Goal: Information Seeking & Learning: Learn about a topic

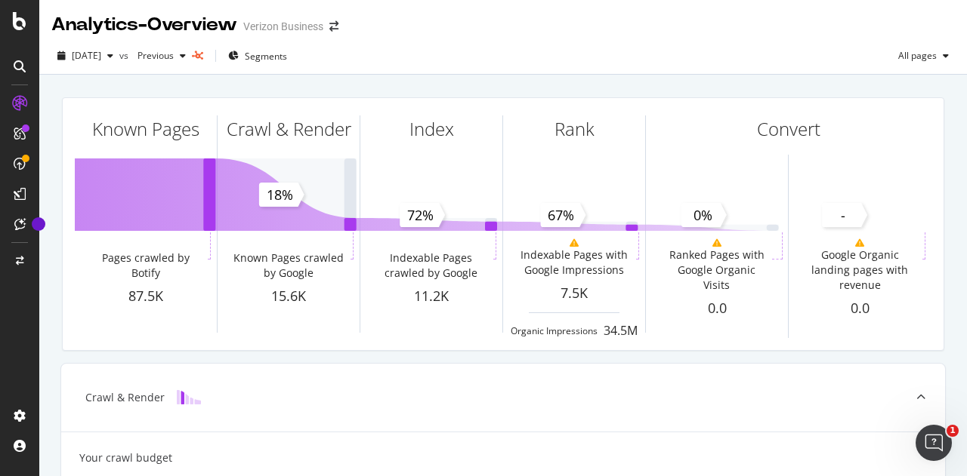
click at [412, 51] on div "[DATE] vs Previous Segments All pages" at bounding box center [502, 59] width 927 height 30
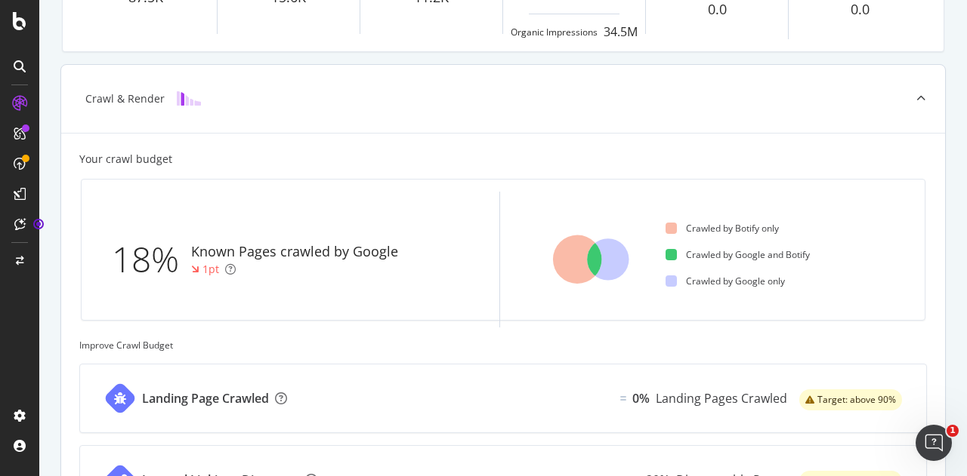
scroll to position [298, 0]
click at [140, 261] on div "18%" at bounding box center [151, 261] width 79 height 50
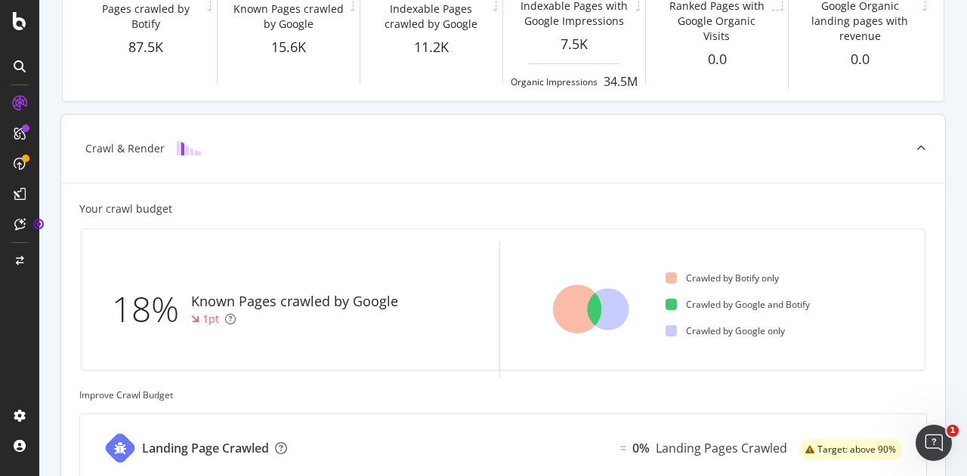
scroll to position [273, 0]
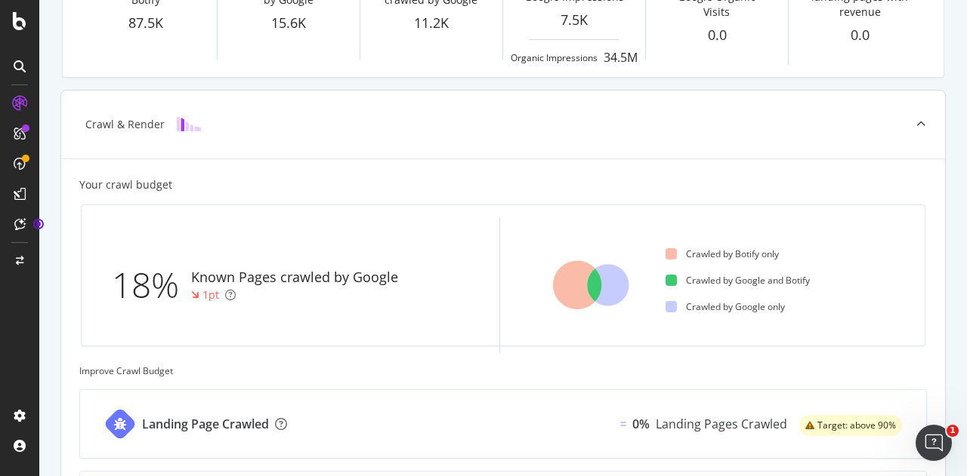
click at [260, 140] on div "Crawl & Render" at bounding box center [503, 125] width 884 height 68
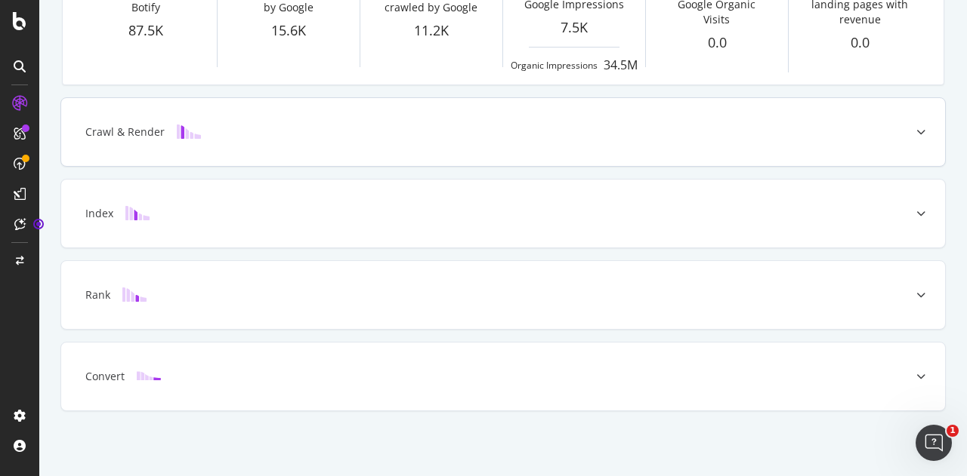
scroll to position [263, 0]
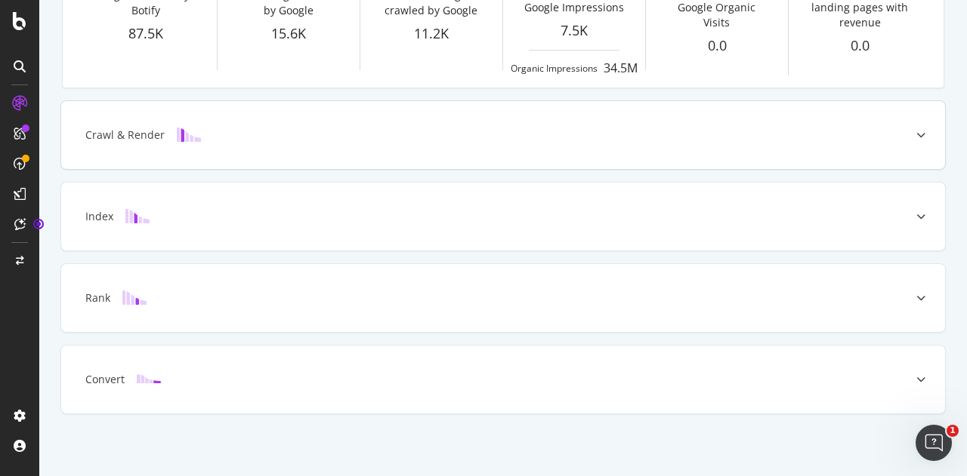
click at [260, 140] on div "Crawl & Render" at bounding box center [479, 135] width 824 height 15
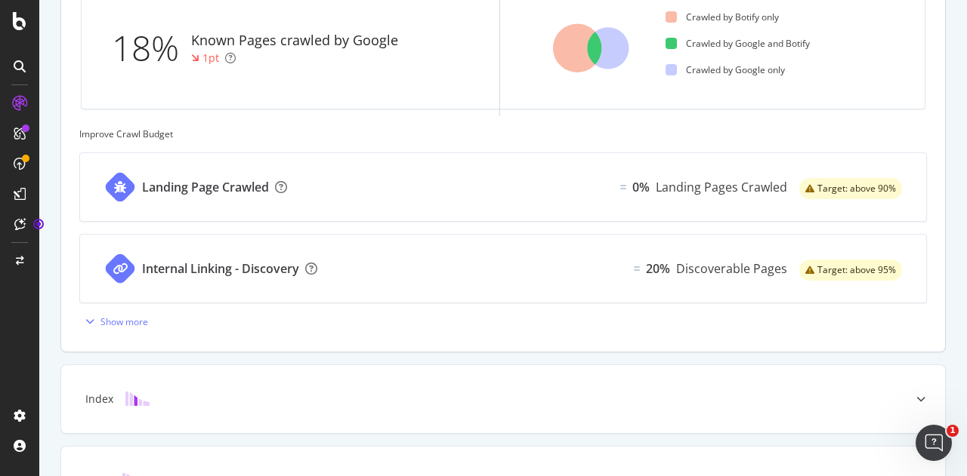
scroll to position [510, 0]
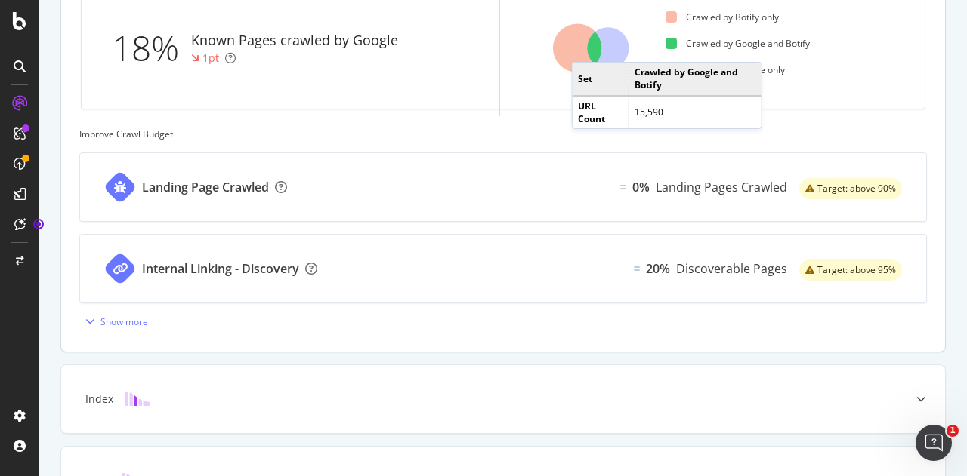
click at [586, 45] on icon at bounding box center [577, 48] width 49 height 49
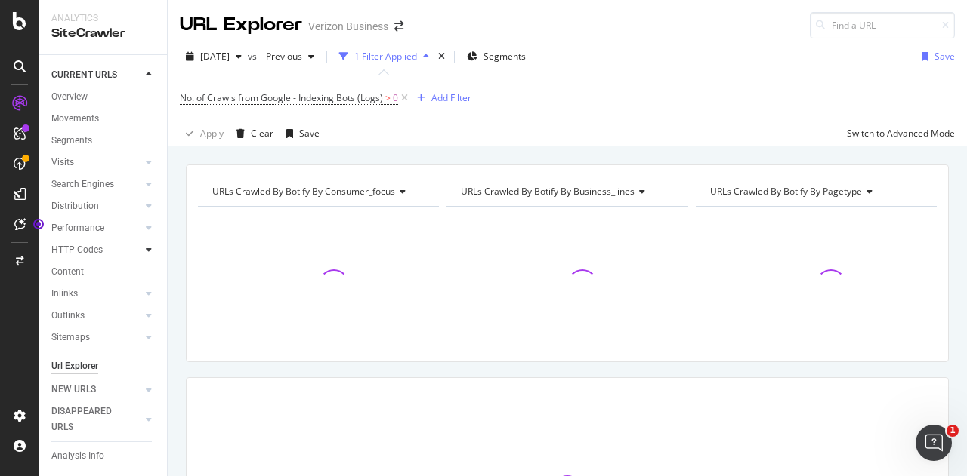
scroll to position [45, 0]
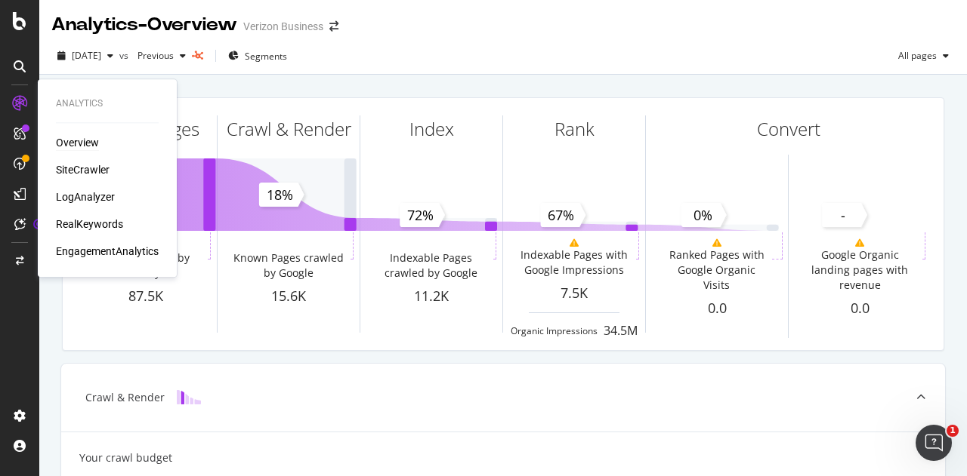
click at [90, 137] on div "Overview" at bounding box center [77, 142] width 43 height 15
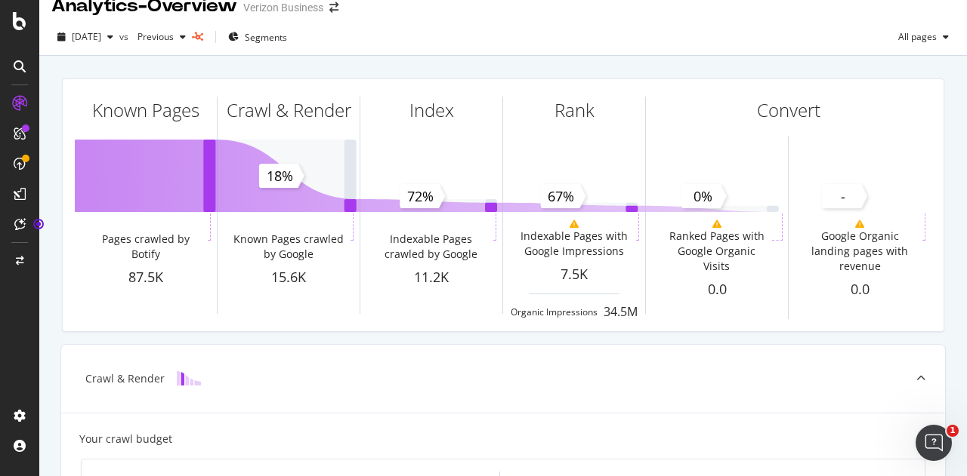
scroll to position [20, 0]
click at [896, 32] on span "All pages" at bounding box center [914, 35] width 45 height 13
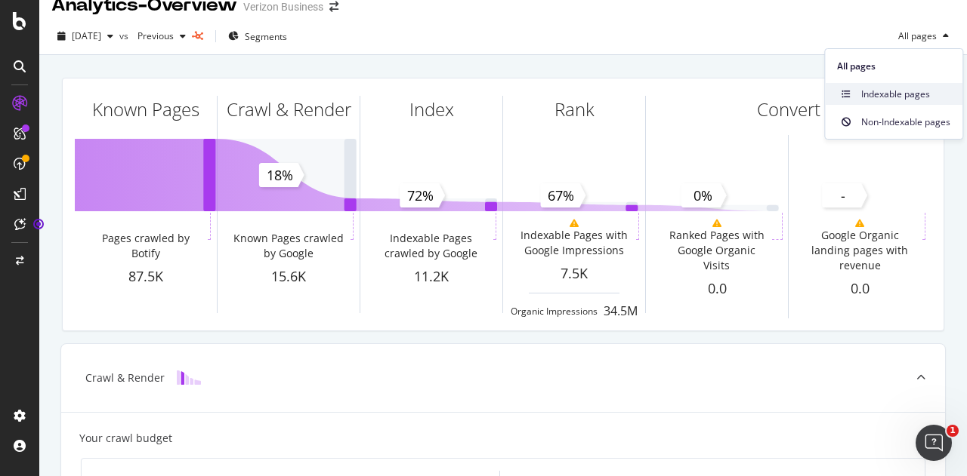
click at [887, 91] on span "Indexable pages" at bounding box center [905, 95] width 89 height 14
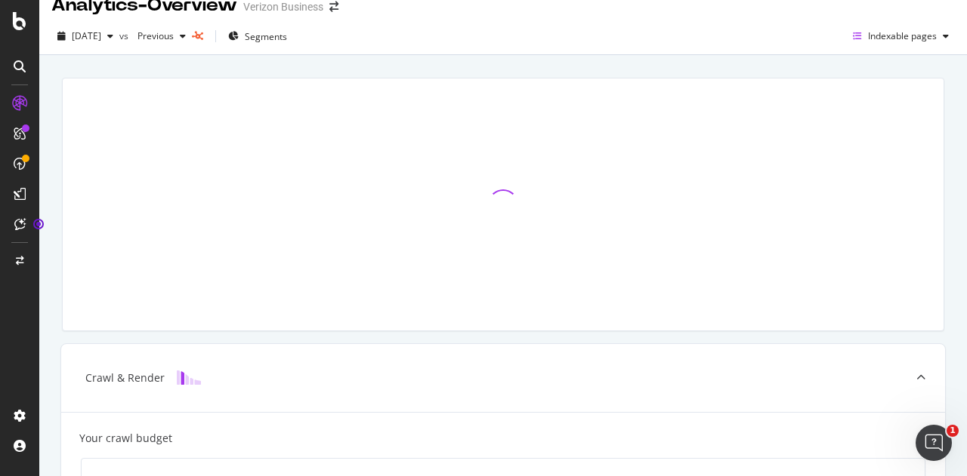
click at [683, 46] on div "[DATE] vs Previous Segments Indexable pages" at bounding box center [502, 39] width 927 height 30
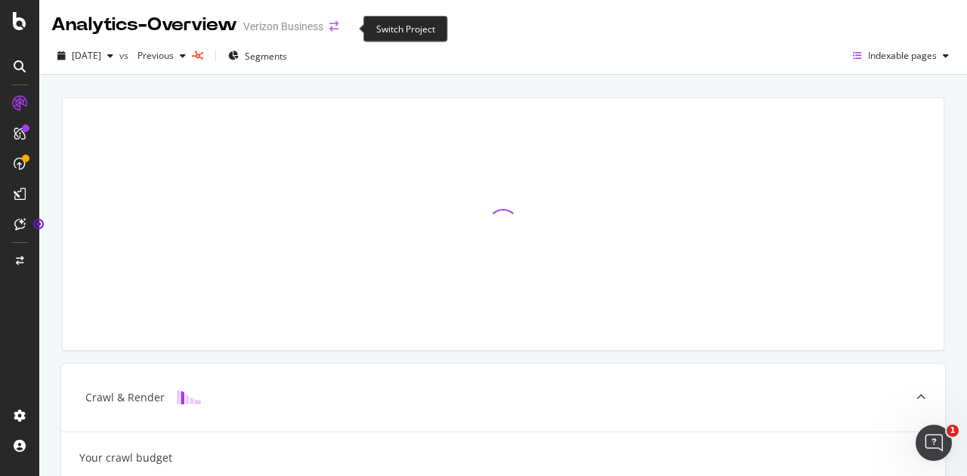
click at [338, 26] on icon "arrow-right-arrow-left" at bounding box center [333, 26] width 9 height 11
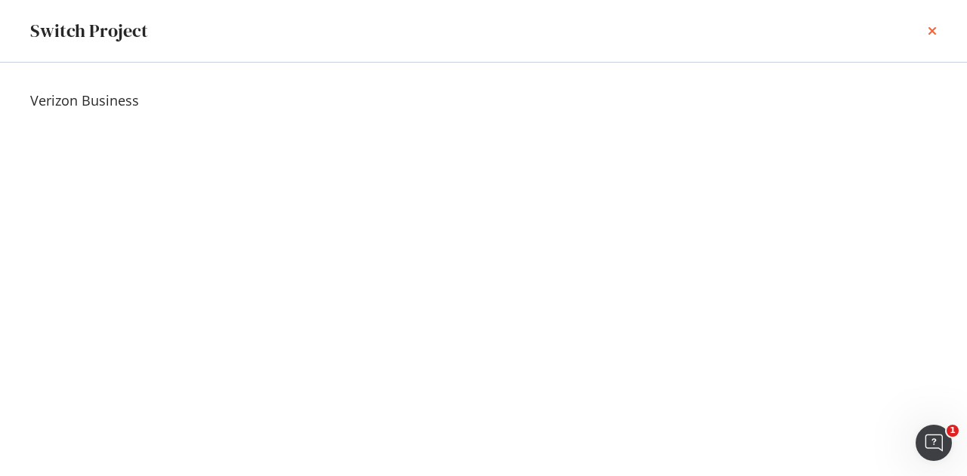
click at [930, 32] on icon "times" at bounding box center [931, 31] width 9 height 12
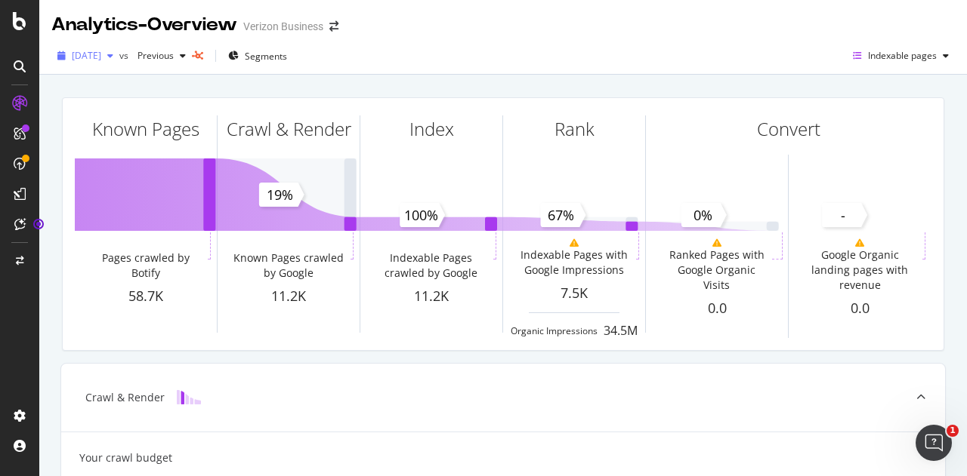
click at [91, 57] on span "[DATE]" at bounding box center [86, 55] width 29 height 13
click at [407, 42] on div "[DATE] vs Previous Segments Indexable pages" at bounding box center [502, 56] width 927 height 37
click at [101, 54] on span "[DATE]" at bounding box center [86, 55] width 29 height 13
click at [498, 20] on div "Analytics - Overview Verizon Business" at bounding box center [502, 19] width 927 height 38
click at [287, 55] on span "Segments" at bounding box center [266, 56] width 42 height 13
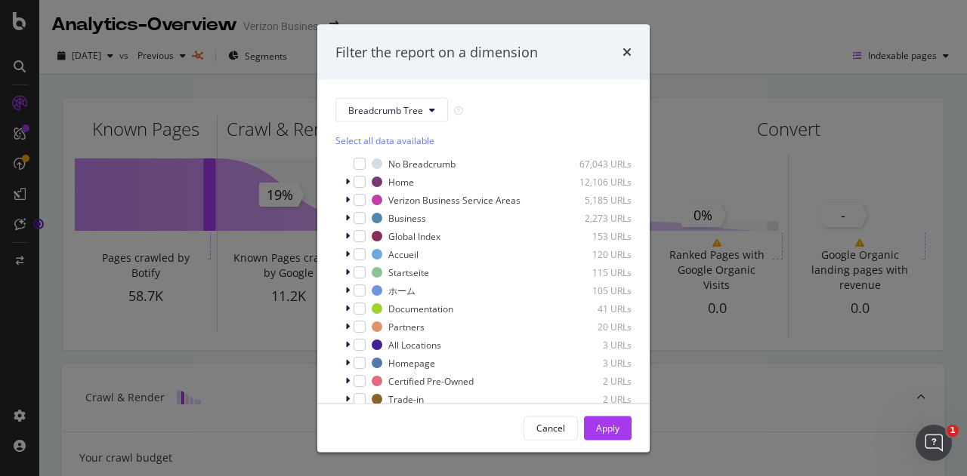
click at [357, 140] on div "Select all data available" at bounding box center [483, 140] width 296 height 13
click at [357, 140] on div "Unselect all data available" at bounding box center [483, 140] width 296 height 13
click at [357, 221] on div "modal" at bounding box center [359, 218] width 12 height 12
click at [358, 219] on icon "modal" at bounding box center [359, 218] width 7 height 8
click at [356, 219] on div "modal" at bounding box center [359, 218] width 12 height 12
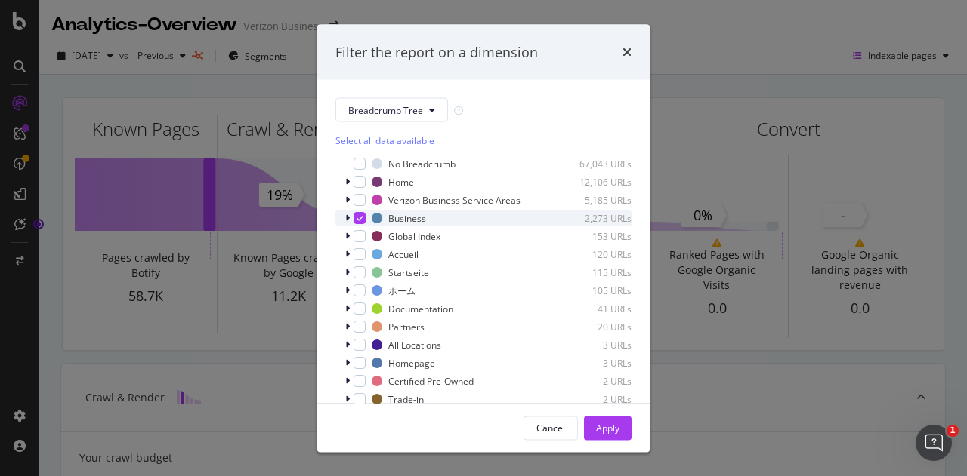
click at [360, 213] on div "modal" at bounding box center [359, 218] width 12 height 12
click at [349, 221] on icon "modal" at bounding box center [347, 218] width 5 height 9
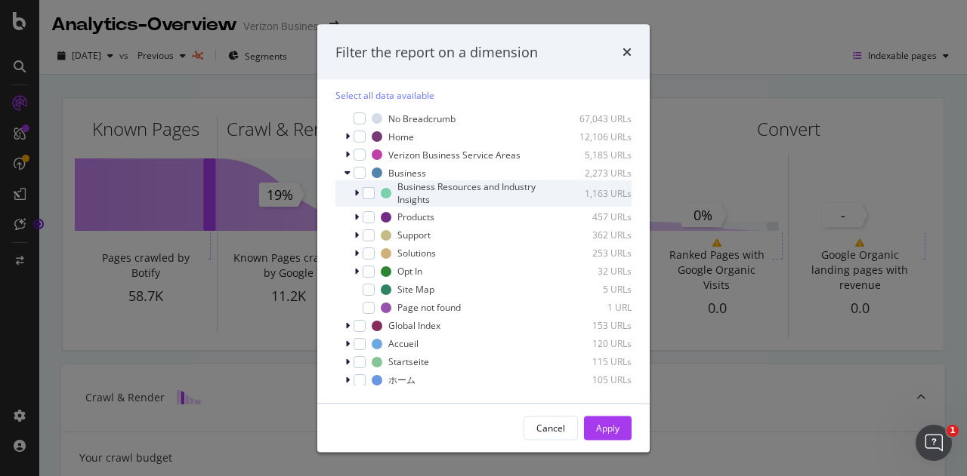
click at [356, 198] on icon "modal" at bounding box center [356, 193] width 5 height 9
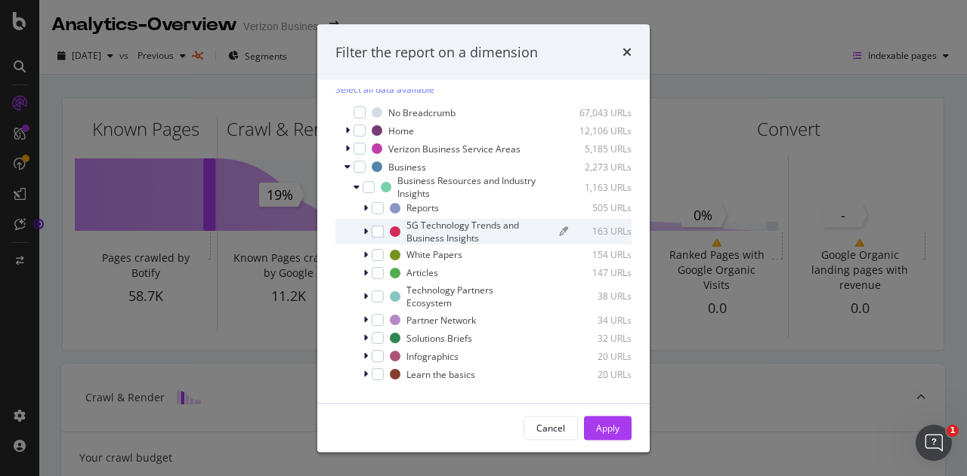
scroll to position [7, 0]
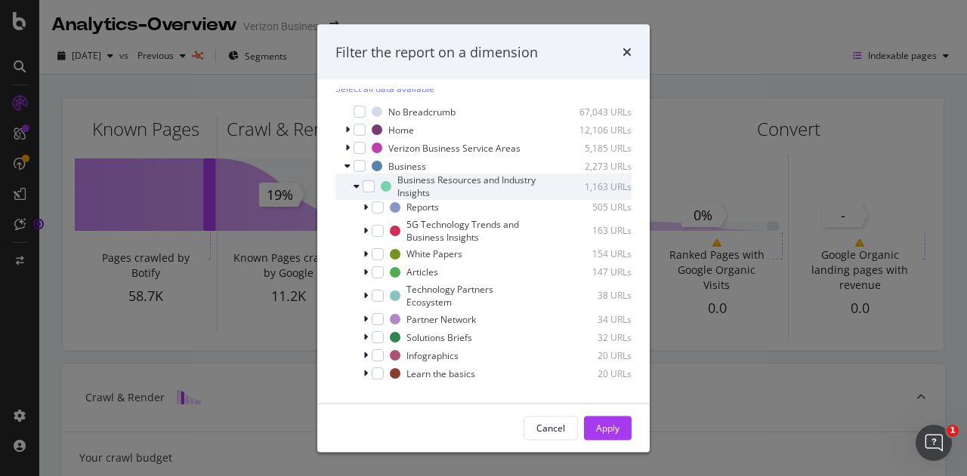
click at [357, 191] on icon "modal" at bounding box center [356, 186] width 6 height 9
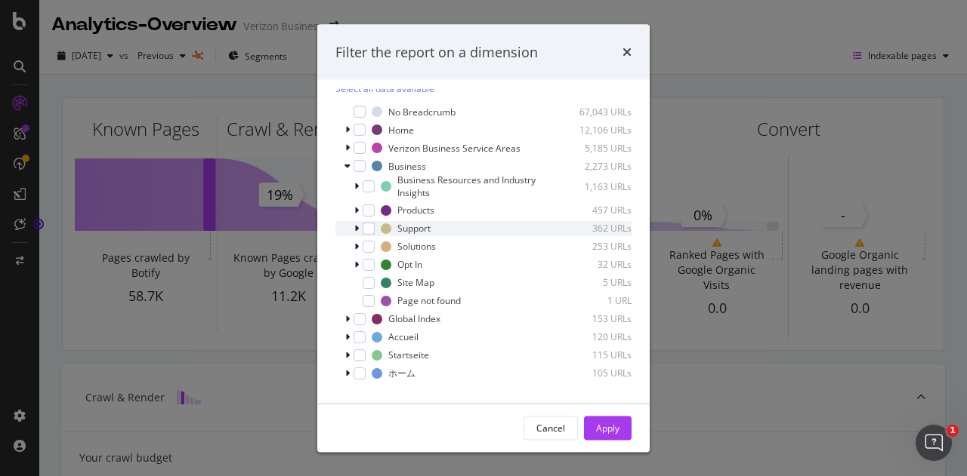
click at [356, 233] on icon "modal" at bounding box center [356, 228] width 5 height 9
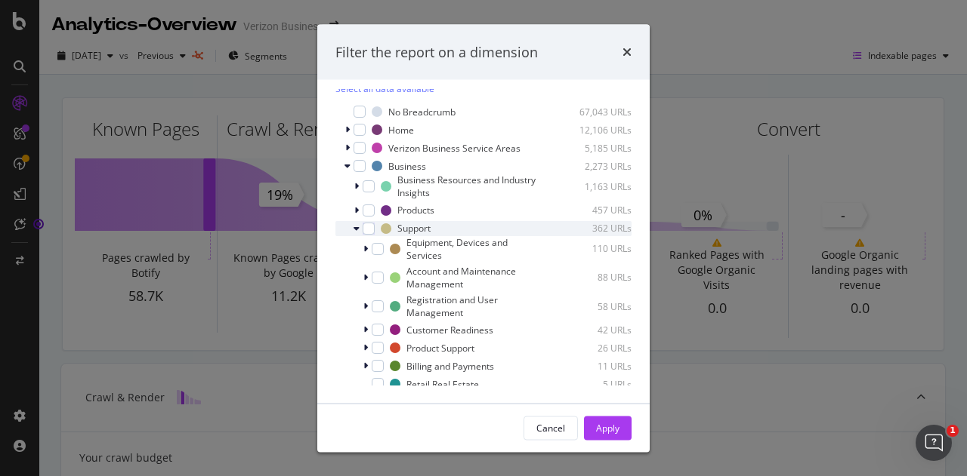
click at [356, 233] on icon "modal" at bounding box center [356, 228] width 6 height 9
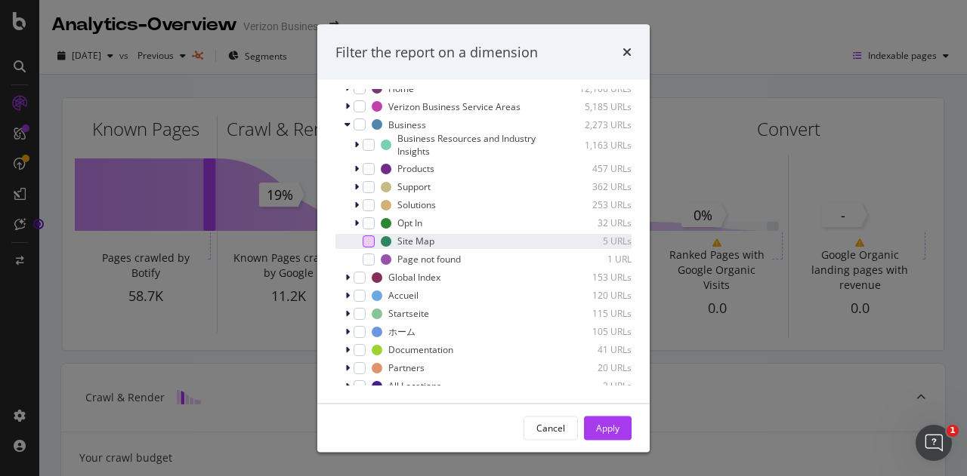
scroll to position [46, 0]
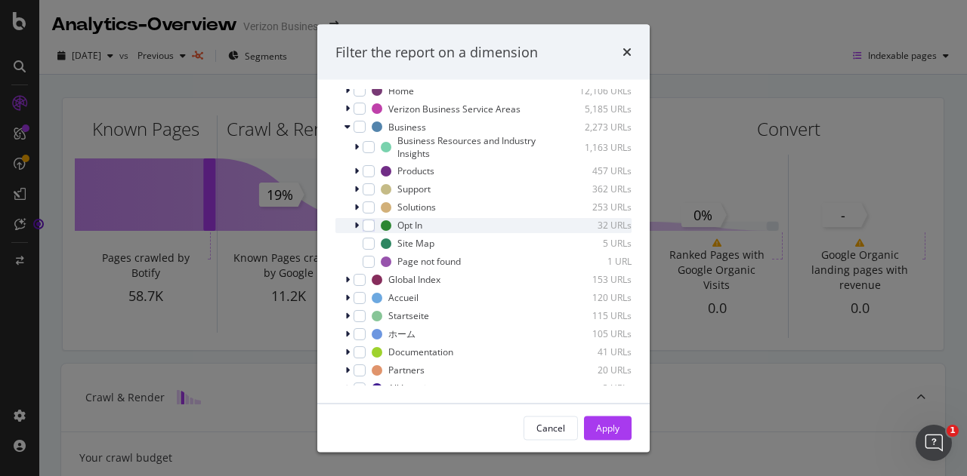
click at [354, 230] on icon "modal" at bounding box center [356, 225] width 5 height 9
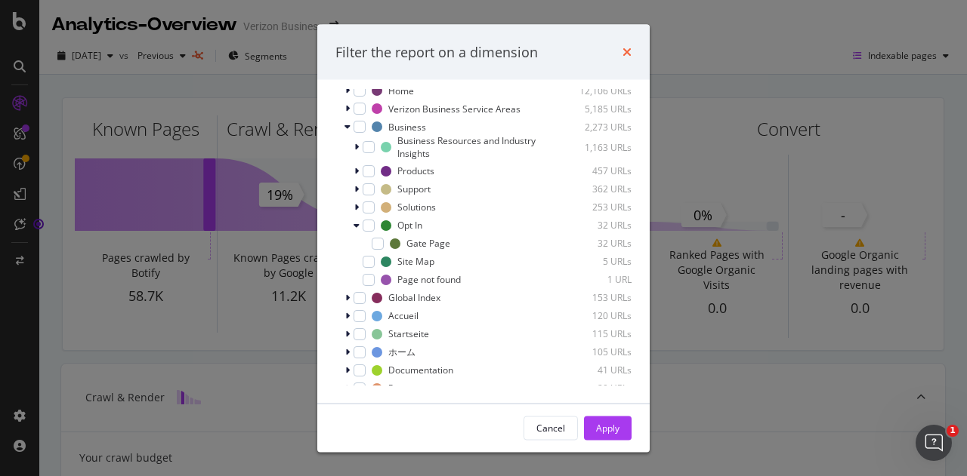
click at [627, 51] on icon "times" at bounding box center [626, 52] width 9 height 12
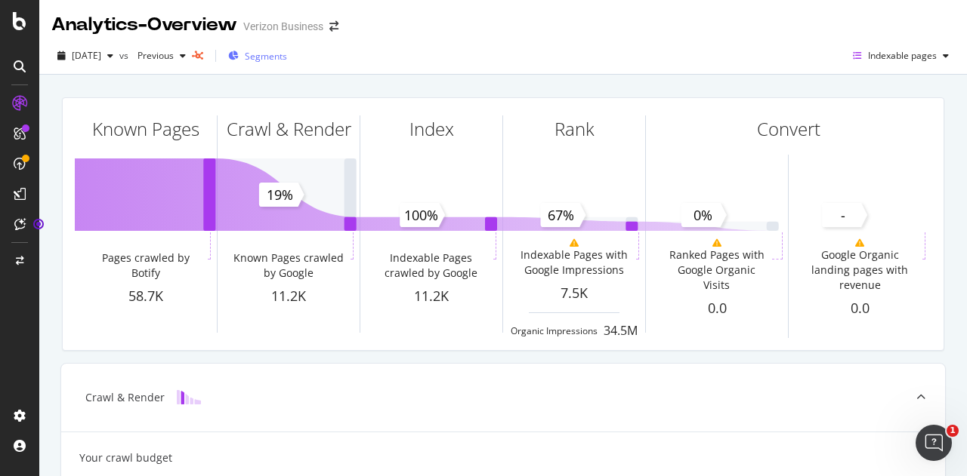
click at [272, 59] on span "Segments" at bounding box center [266, 56] width 42 height 13
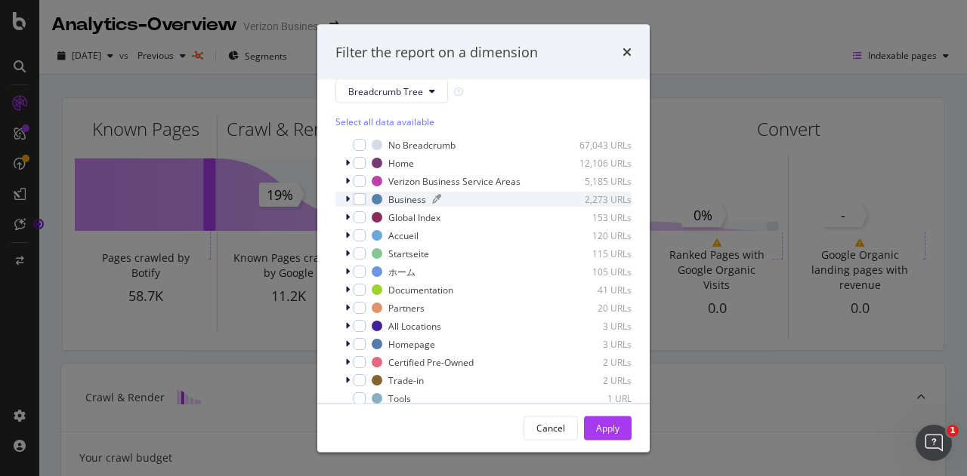
scroll to position [20, 0]
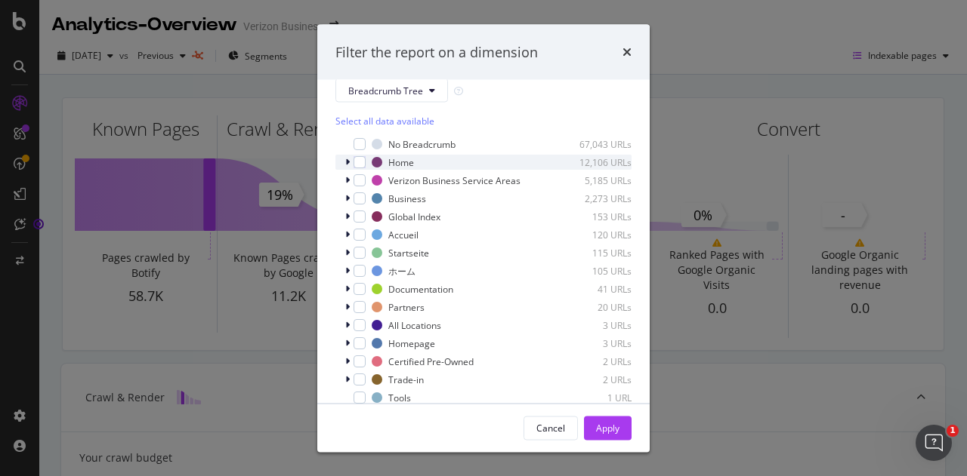
click at [347, 162] on icon "modal" at bounding box center [347, 162] width 5 height 9
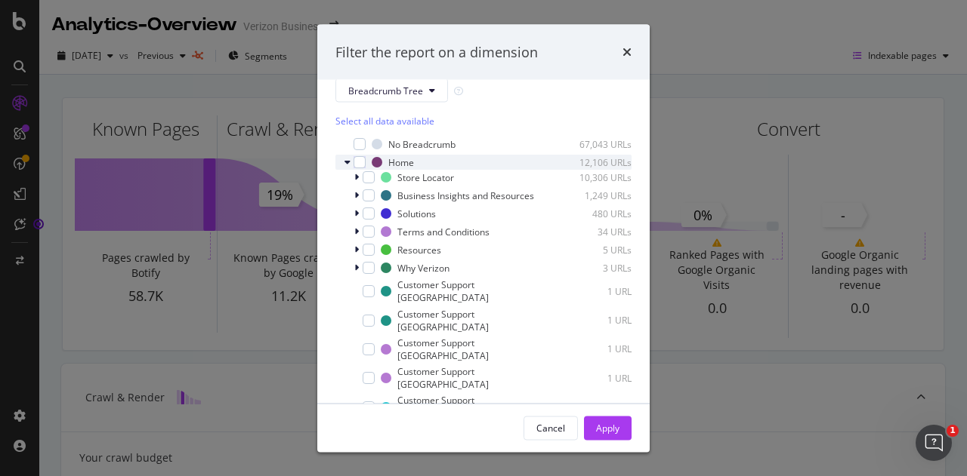
click at [347, 162] on icon "modal" at bounding box center [347, 162] width 6 height 9
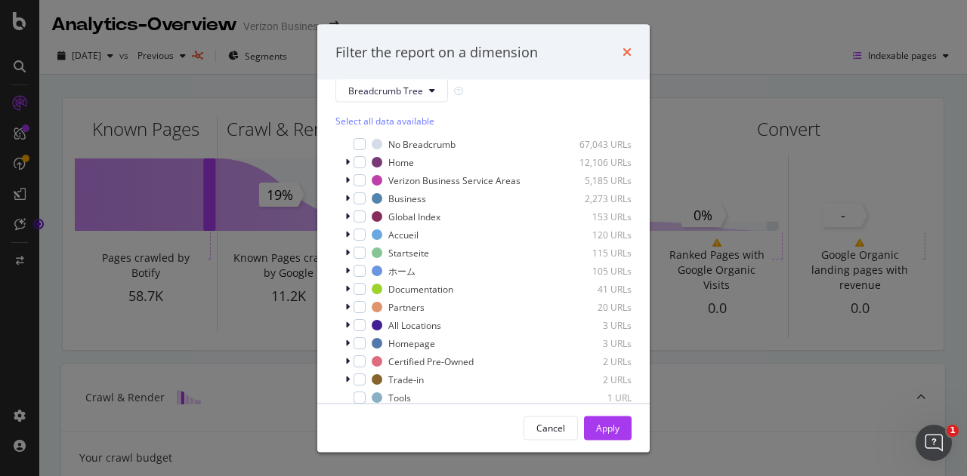
click at [631, 55] on icon "times" at bounding box center [626, 52] width 9 height 12
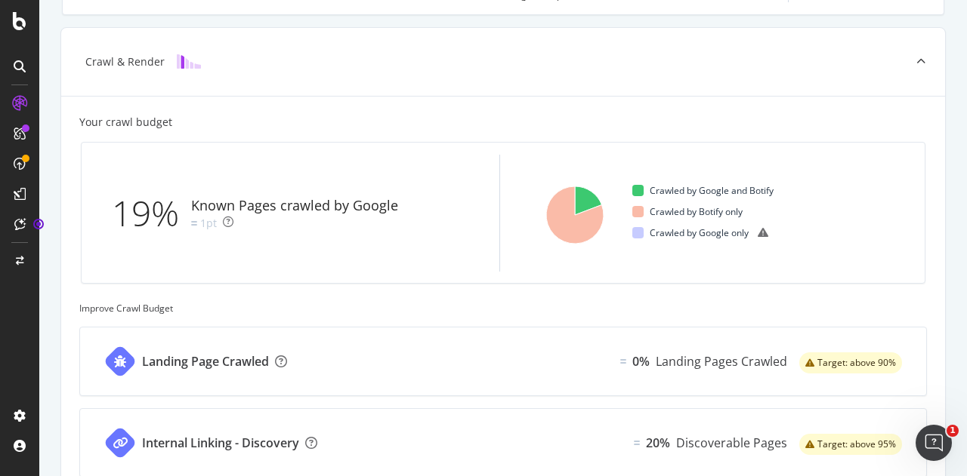
scroll to position [337, 0]
click at [896, 67] on div at bounding box center [920, 61] width 48 height 68
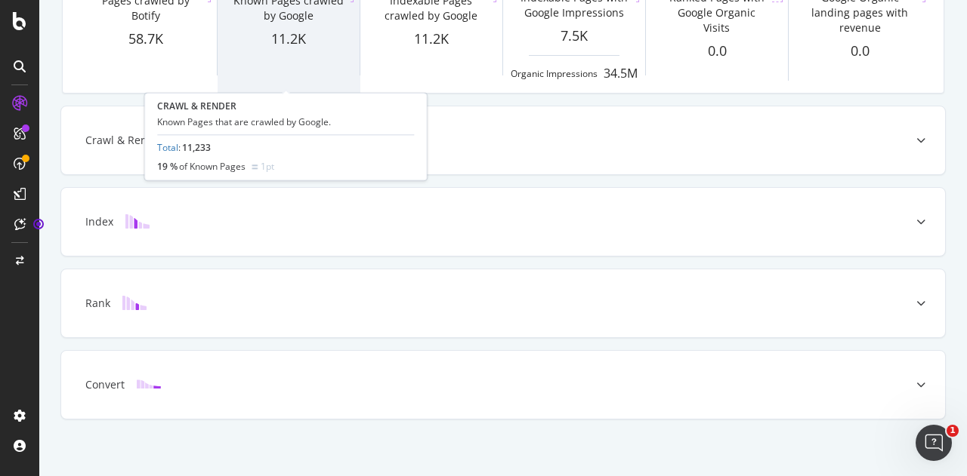
scroll to position [263, 0]
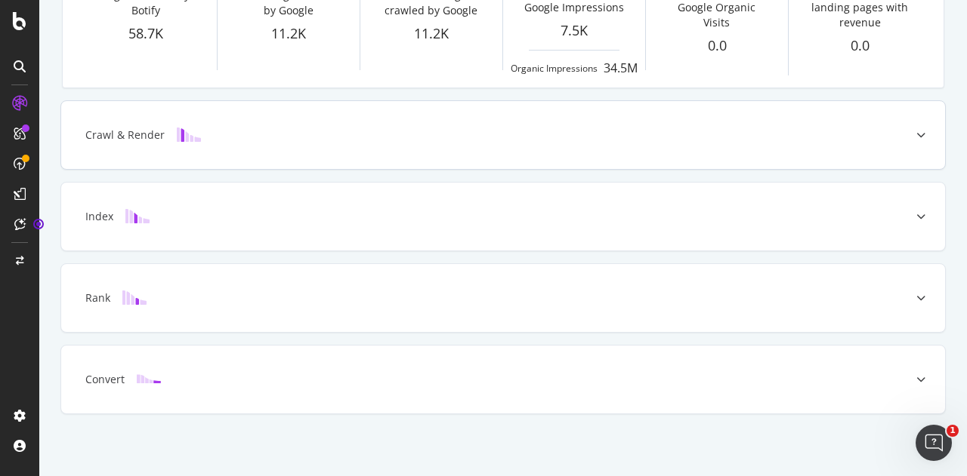
click at [607, 149] on div "Crawl & Render" at bounding box center [503, 135] width 884 height 68
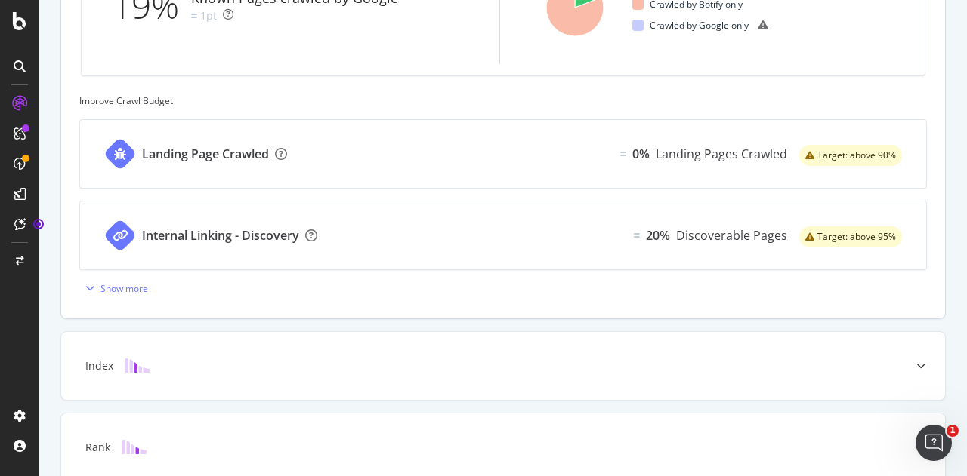
scroll to position [544, 0]
click at [119, 282] on div "Show more" at bounding box center [124, 288] width 48 height 13
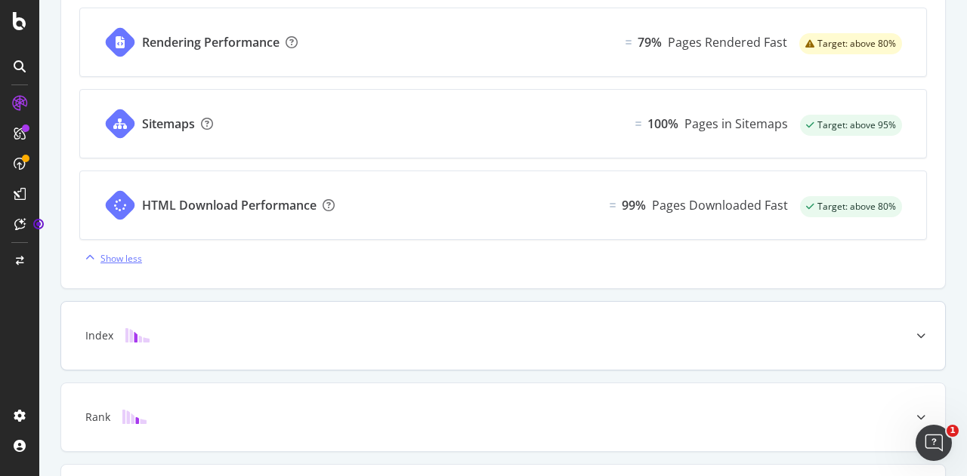
scroll to position [985, 0]
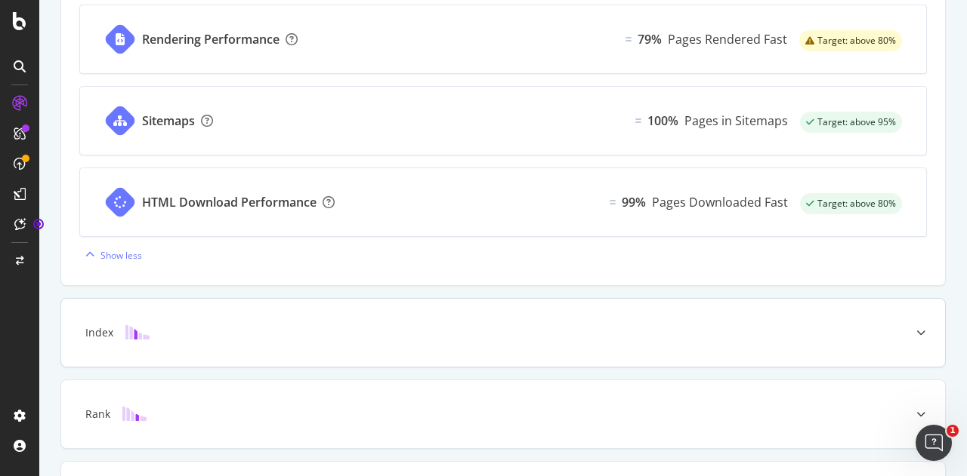
click at [175, 319] on div "Index" at bounding box center [503, 333] width 884 height 68
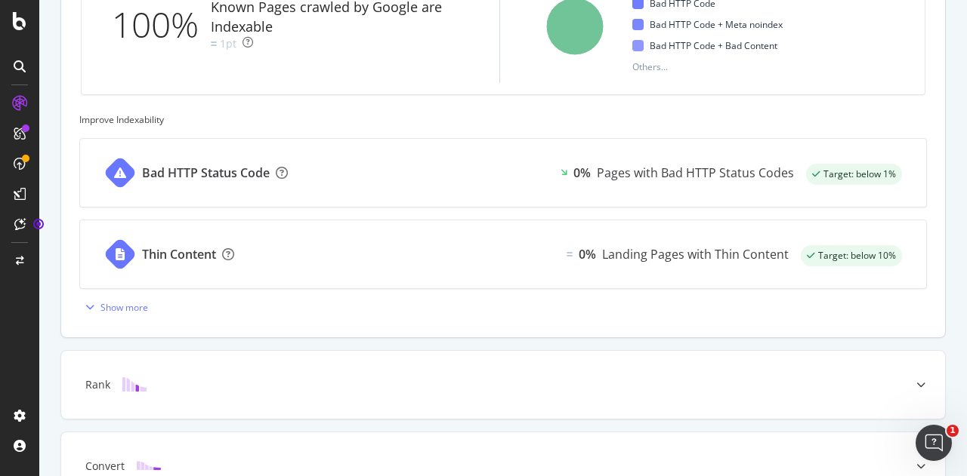
scroll to position [613, 0]
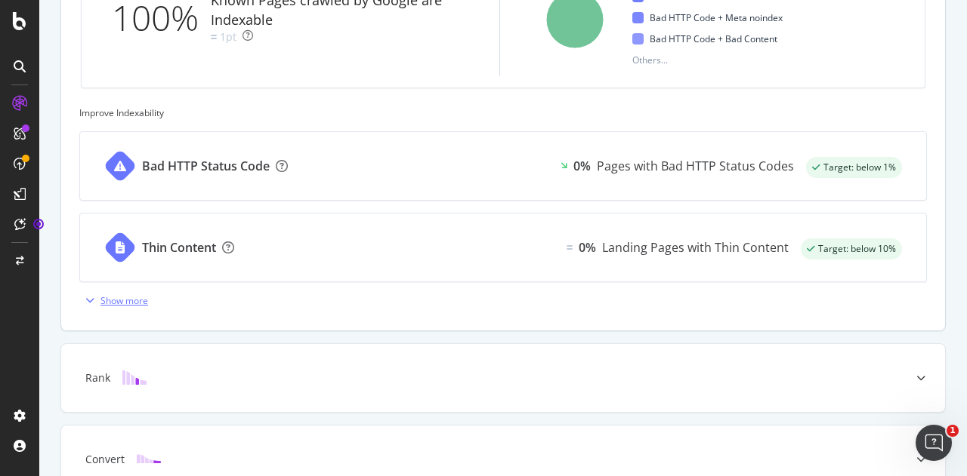
click at [116, 299] on div "Show more" at bounding box center [124, 301] width 48 height 13
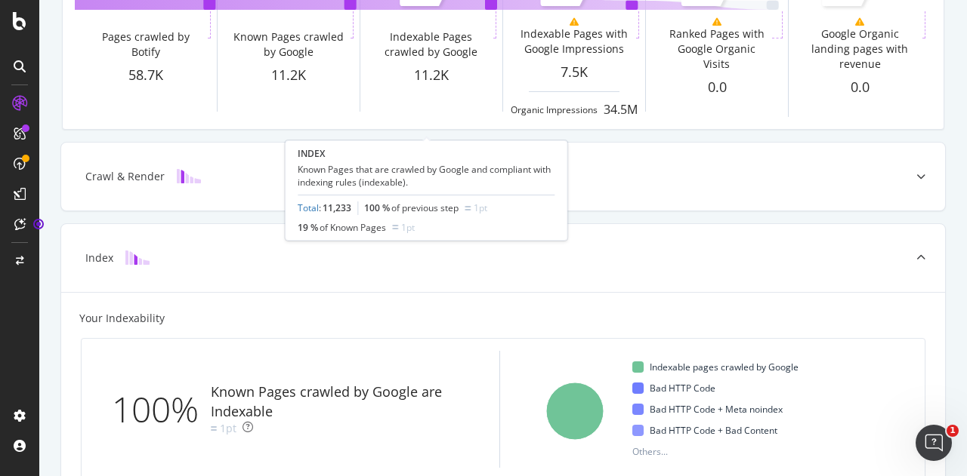
scroll to position [222, 0]
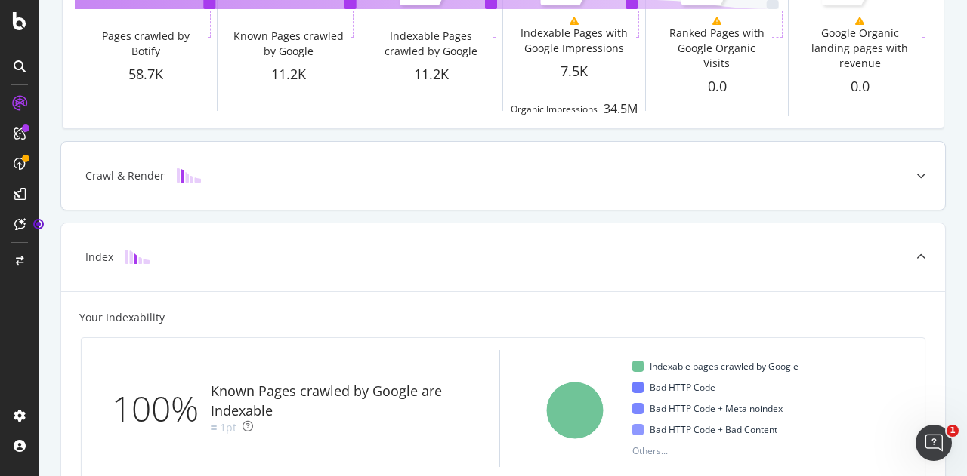
click at [242, 185] on div "Crawl & Render" at bounding box center [503, 176] width 884 height 68
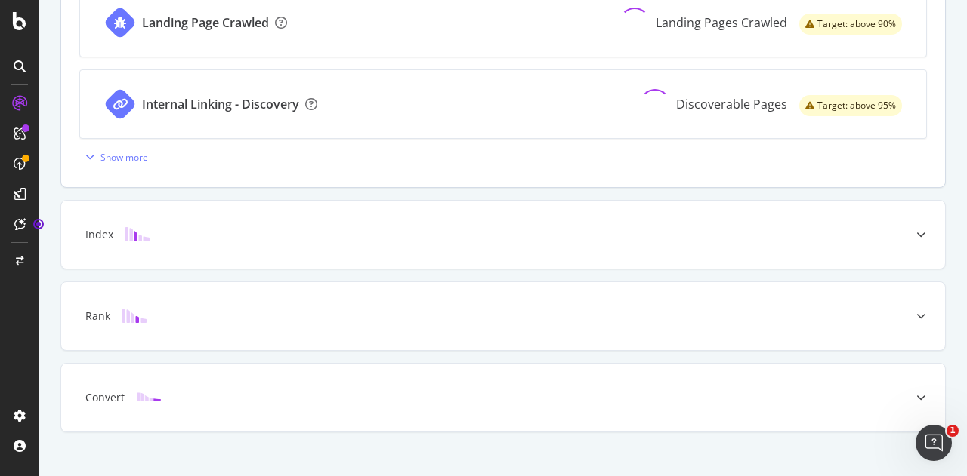
scroll to position [677, 0]
click at [146, 231] on img at bounding box center [137, 233] width 24 height 14
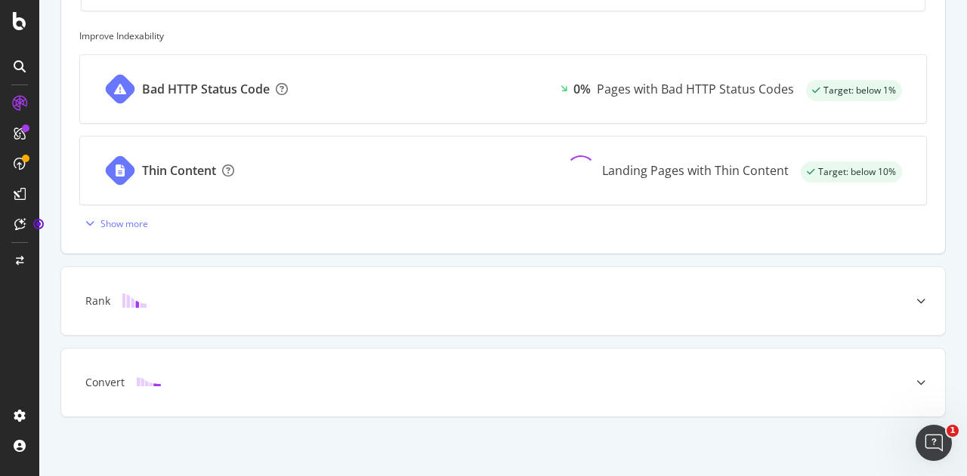
scroll to position [692, 0]
click at [121, 226] on div "Show more" at bounding box center [124, 222] width 48 height 13
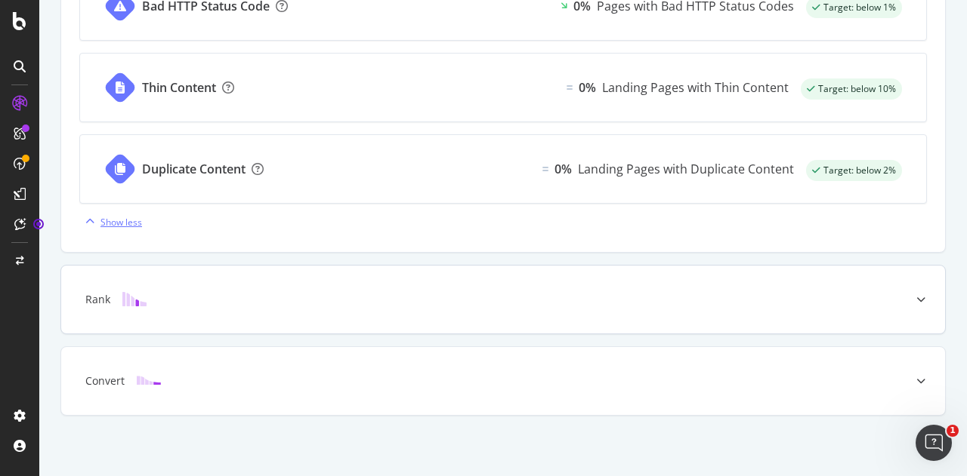
scroll to position [773, 0]
click at [175, 292] on div "Rank" at bounding box center [479, 299] width 824 height 15
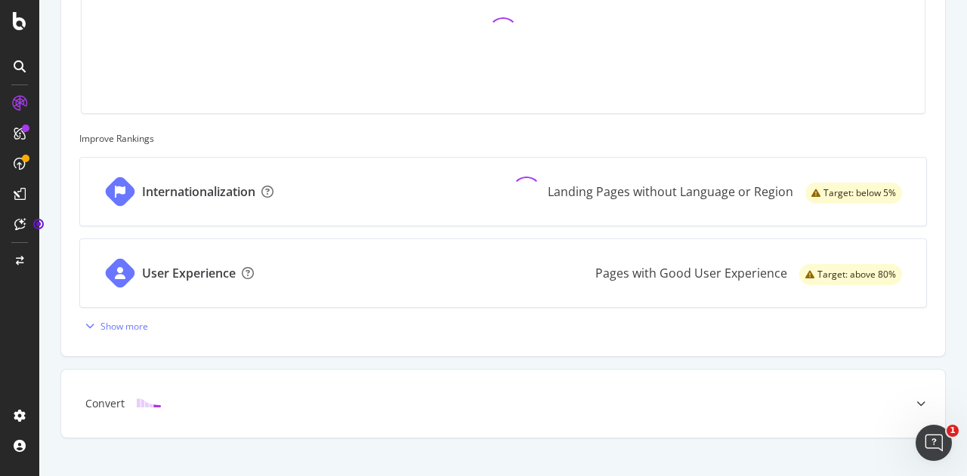
scroll to position [766, 0]
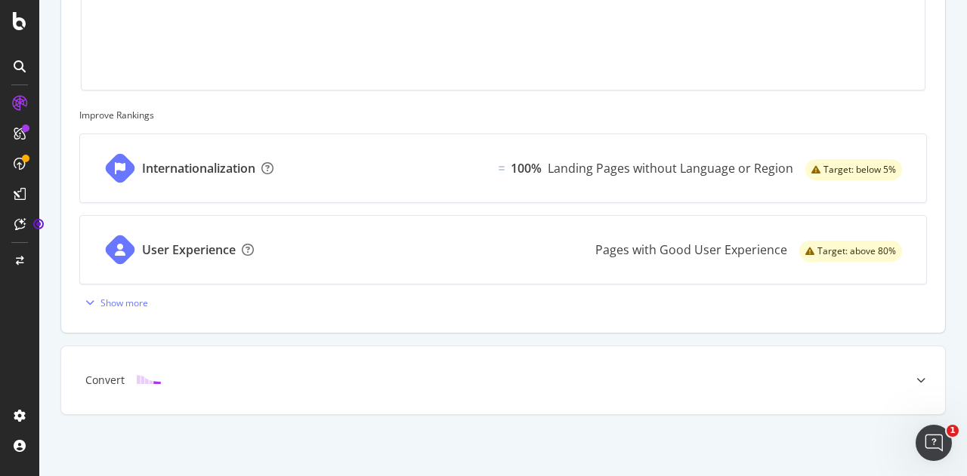
click at [811, 167] on icon "warning label" at bounding box center [815, 169] width 9 height 9
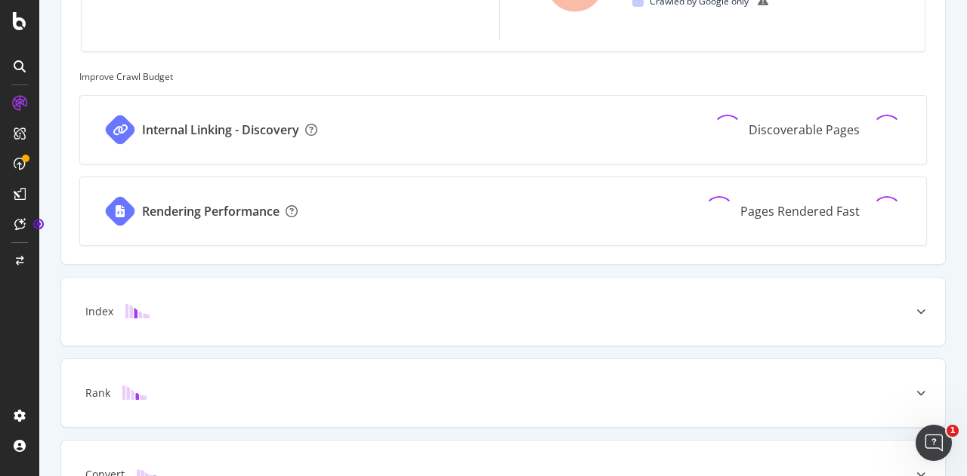
scroll to position [662, 0]
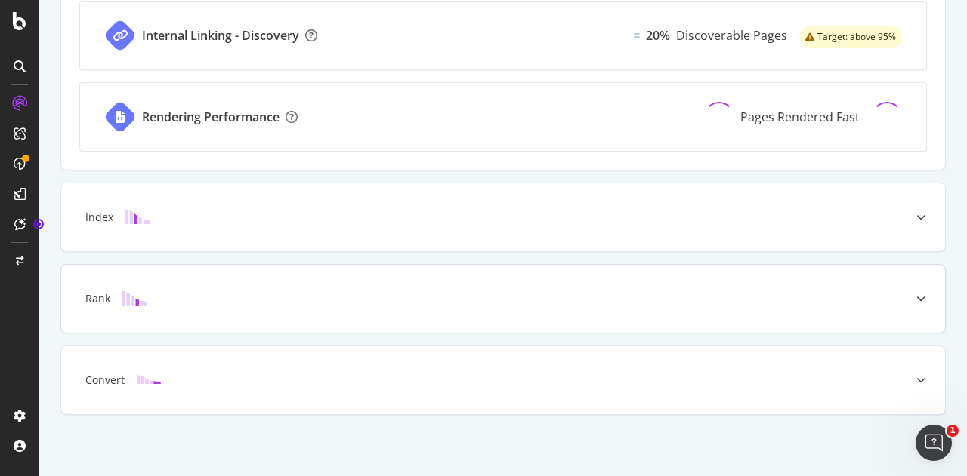
click at [399, 301] on div "Rank" at bounding box center [479, 298] width 824 height 15
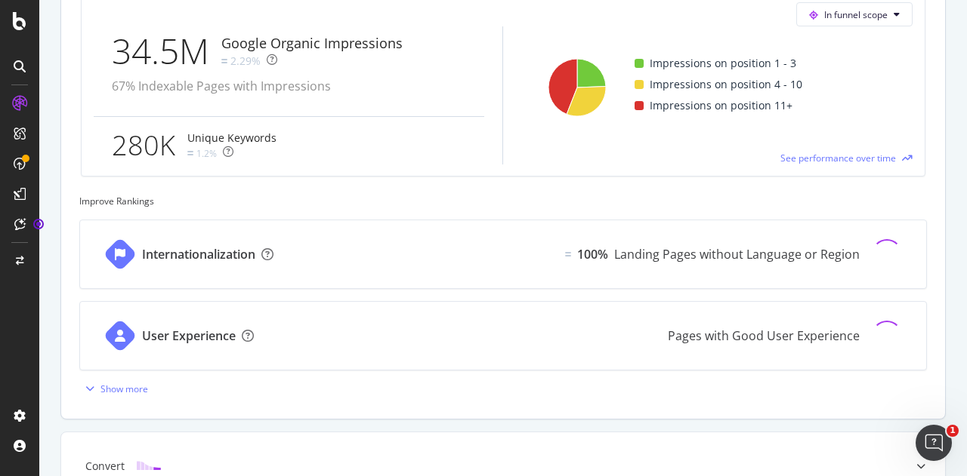
scroll to position [766, 0]
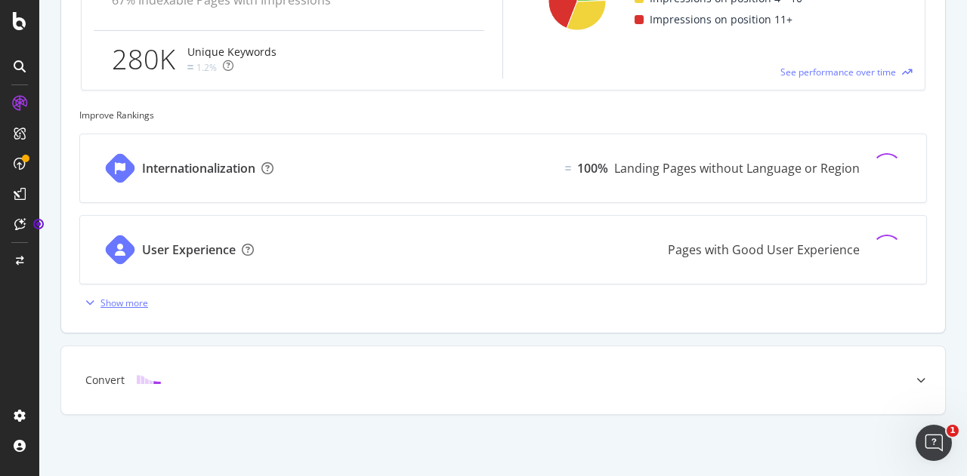
click at [116, 298] on div "Show more" at bounding box center [124, 303] width 48 height 13
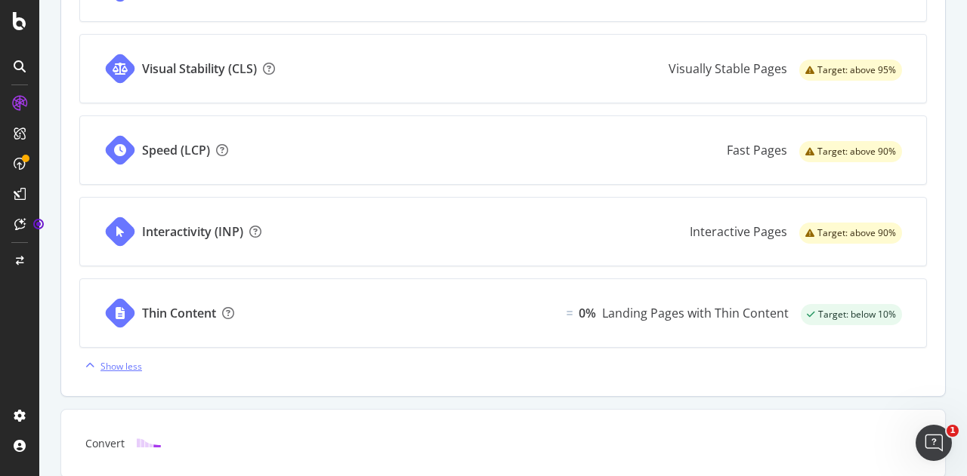
scroll to position [1090, 0]
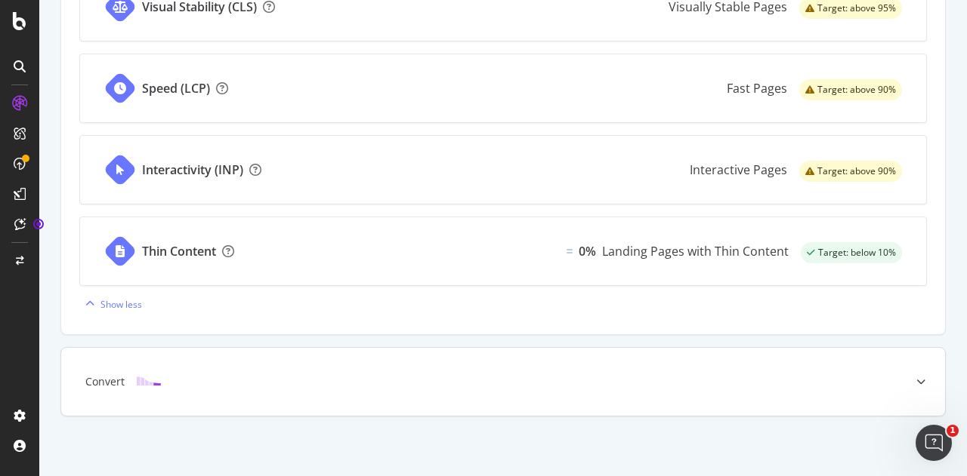
click at [236, 360] on div "Convert" at bounding box center [503, 382] width 884 height 68
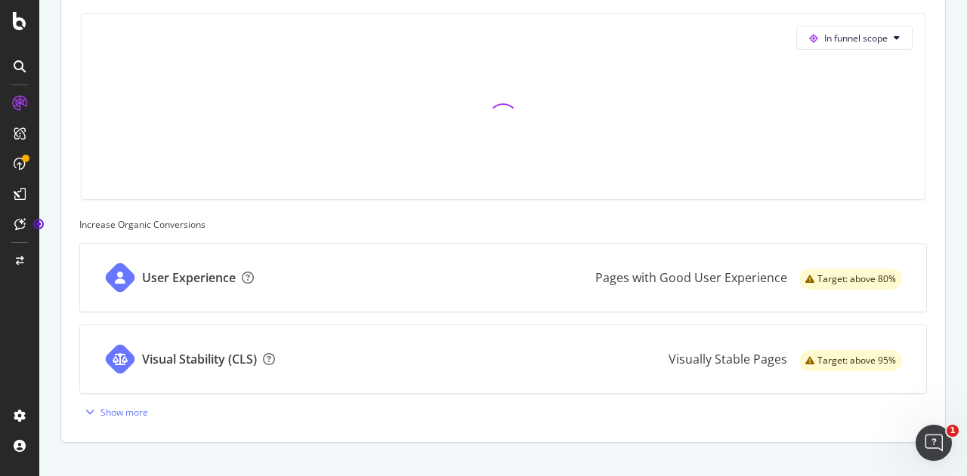
scroll to position [738, 0]
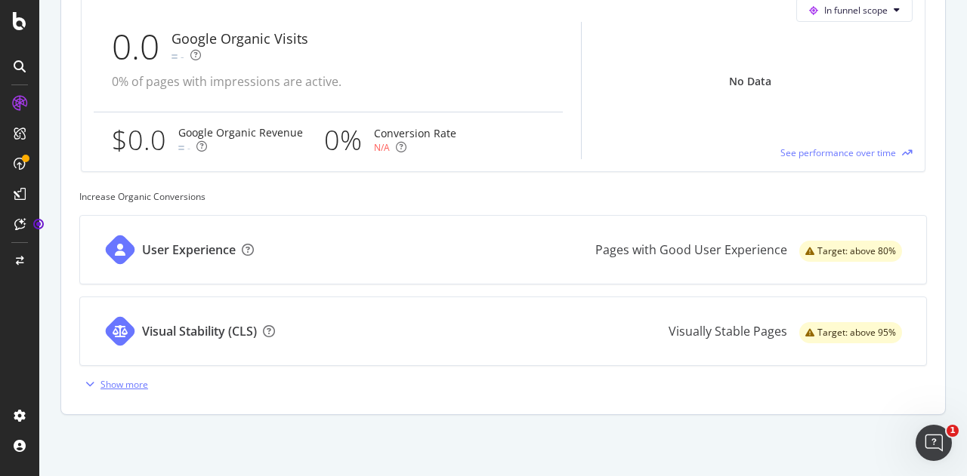
click at [128, 378] on div "Show more" at bounding box center [124, 384] width 48 height 13
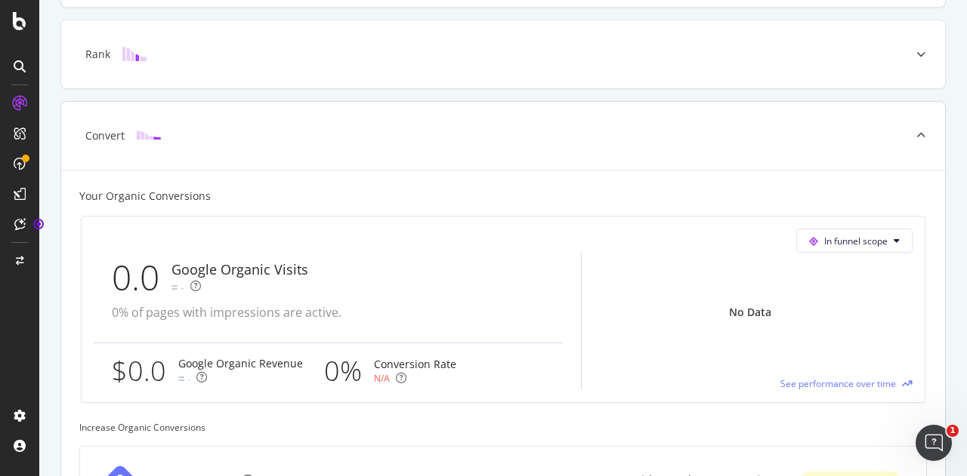
scroll to position [507, 0]
click at [858, 237] on span "In funnel scope" at bounding box center [855, 240] width 63 height 13
click at [731, 193] on div "Your Organic Conversions" at bounding box center [502, 195] width 847 height 15
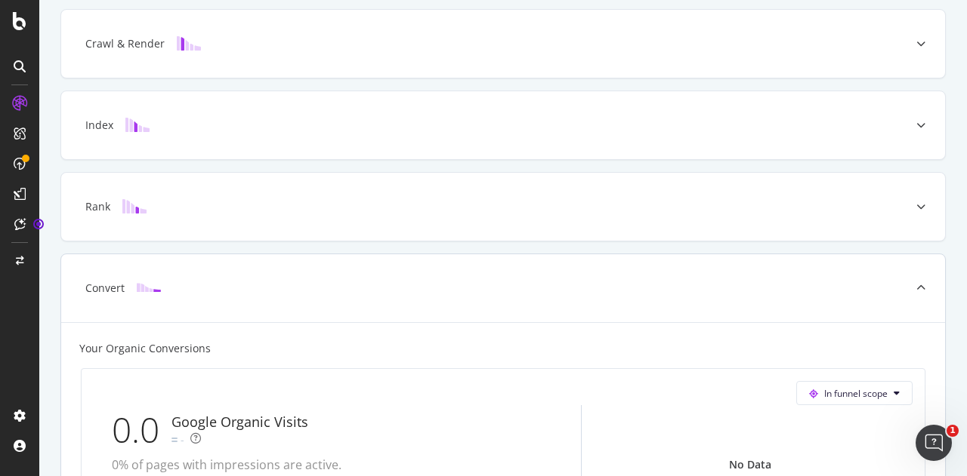
scroll to position [353, 0]
click at [625, 212] on div "Rank" at bounding box center [479, 207] width 824 height 15
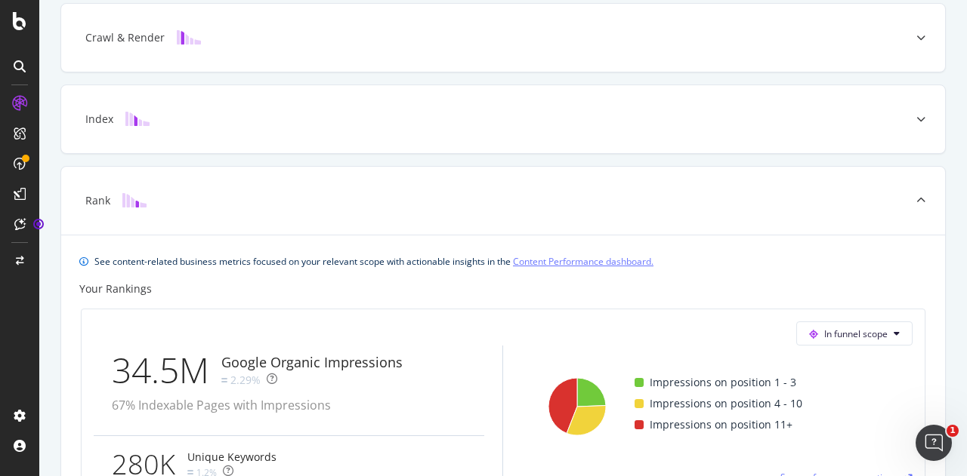
scroll to position [359, 0]
click at [685, 117] on div "Index" at bounding box center [479, 120] width 824 height 15
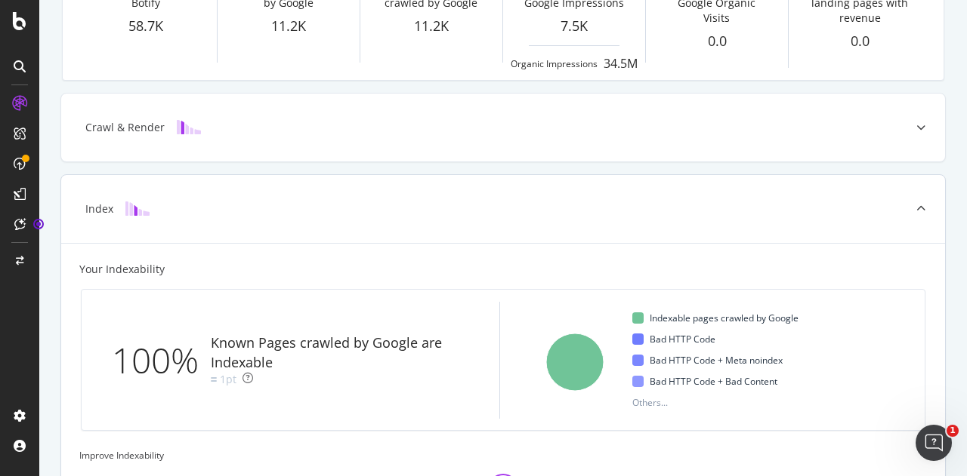
scroll to position [270, 0]
click at [606, 131] on div "Crawl & Render" at bounding box center [479, 127] width 824 height 15
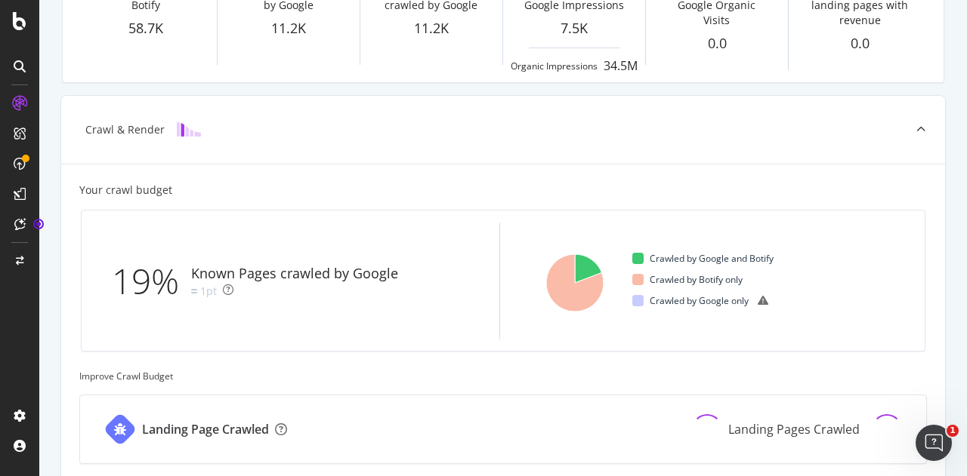
scroll to position [230, 0]
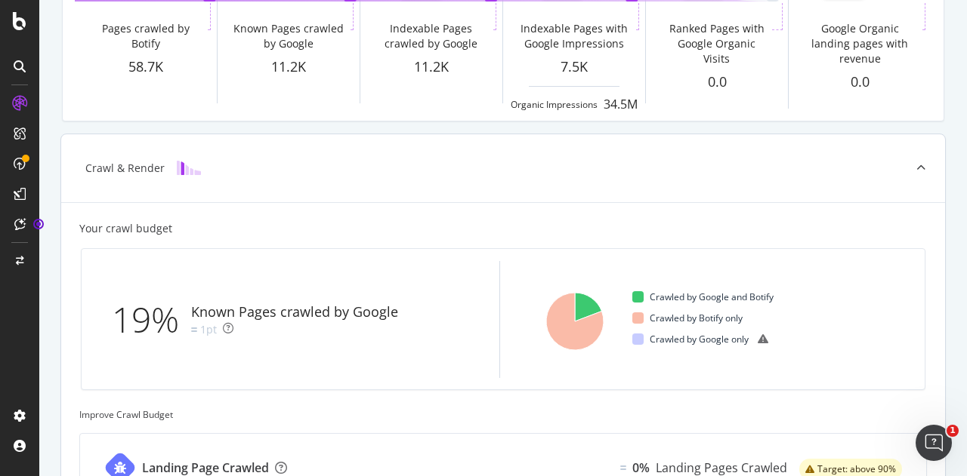
click at [652, 178] on div "Crawl & Render" at bounding box center [503, 168] width 884 height 68
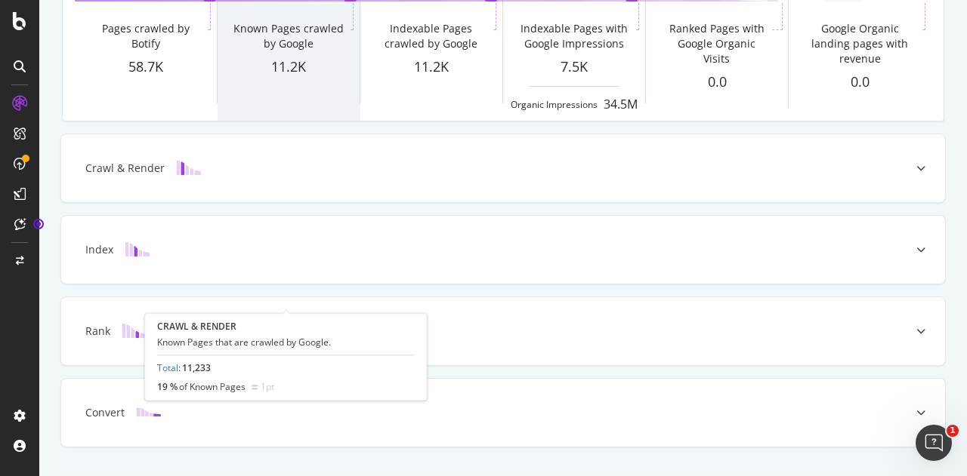
scroll to position [0, 0]
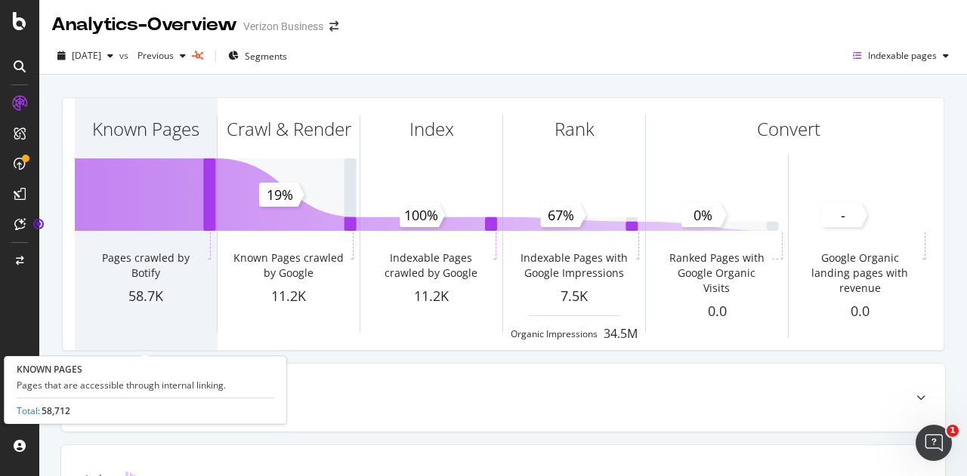
click at [140, 125] on div "Known Pages" at bounding box center [145, 129] width 107 height 26
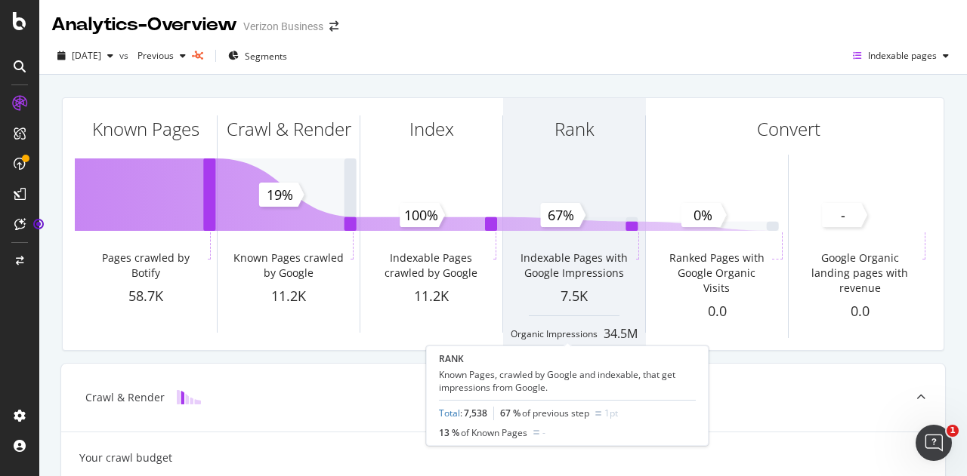
scroll to position [12, 0]
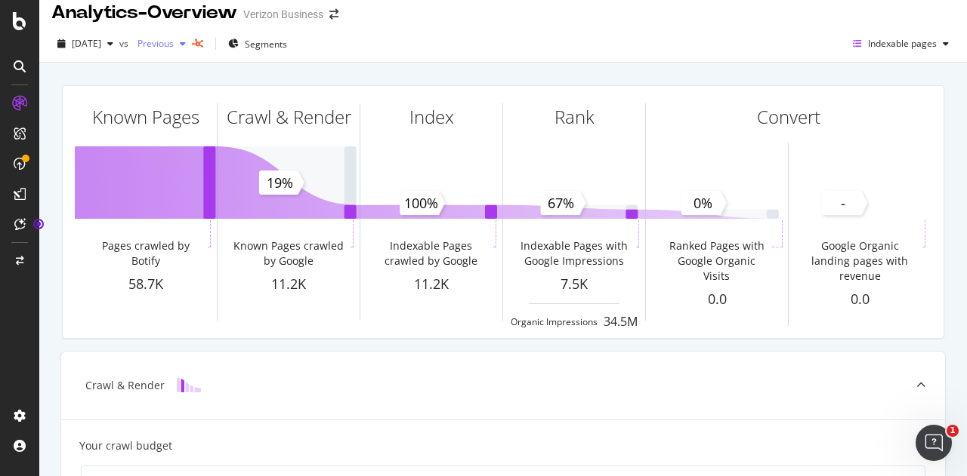
click at [174, 44] on span "Previous" at bounding box center [152, 43] width 42 height 13
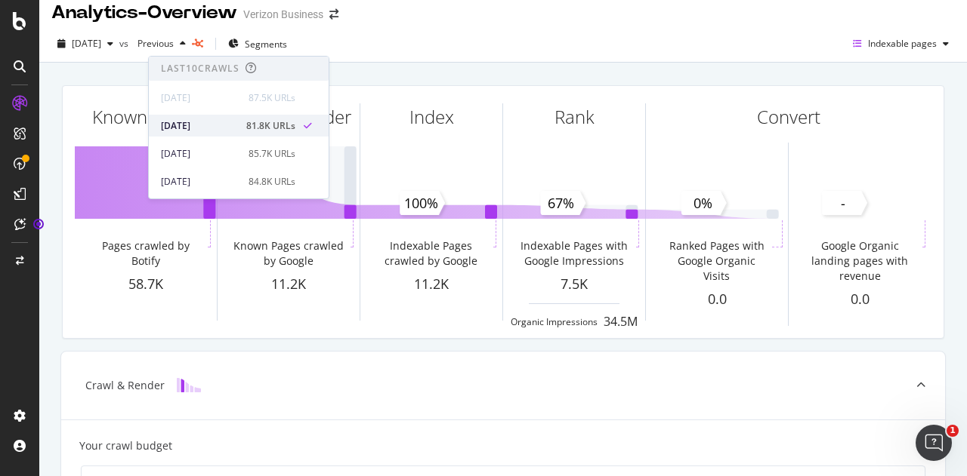
click at [249, 121] on div "81.8K URLs" at bounding box center [270, 126] width 49 height 14
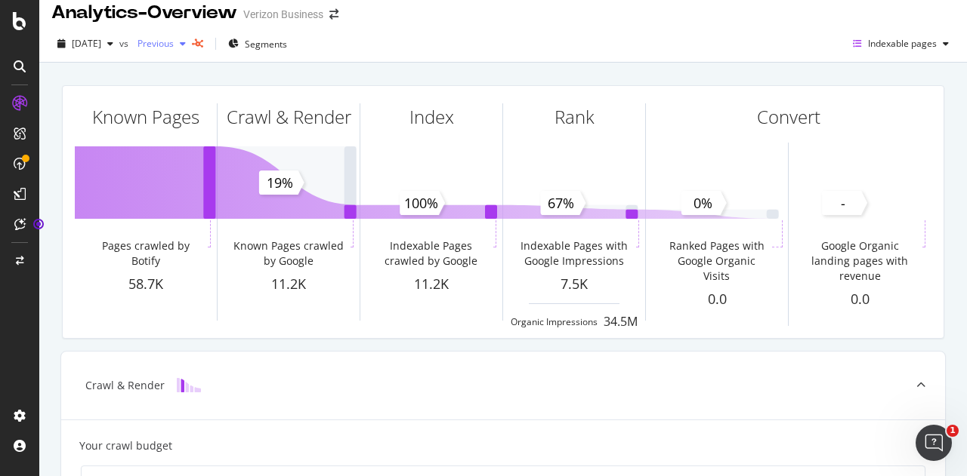
click at [174, 42] on span "Previous" at bounding box center [152, 43] width 42 height 13
click at [556, 42] on div "[DATE] vs Previous Segments Indexable pages" at bounding box center [502, 47] width 927 height 30
click at [174, 46] on span "Previous" at bounding box center [152, 43] width 42 height 13
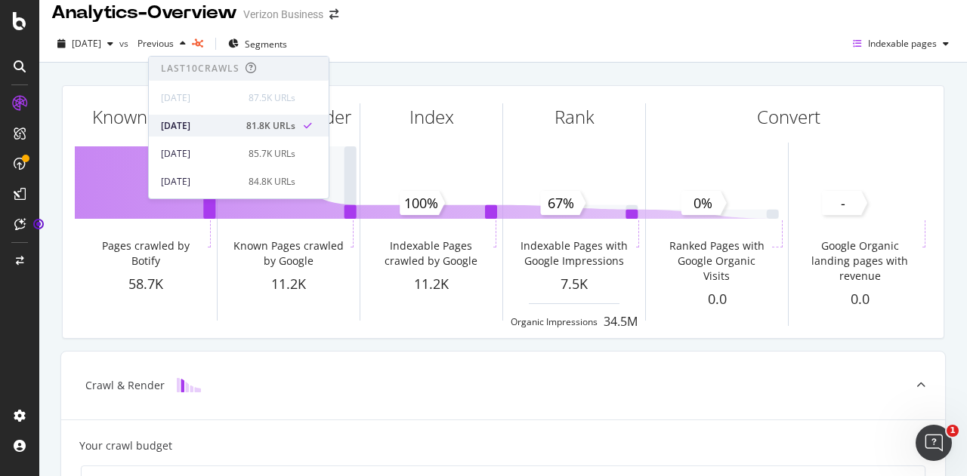
click at [208, 126] on div "[DATE]" at bounding box center [199, 126] width 76 height 14
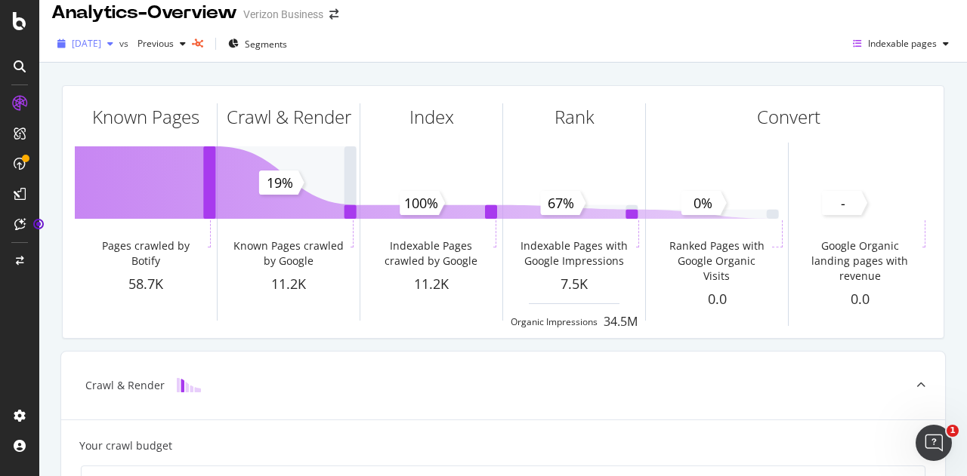
click at [119, 35] on div "[DATE]" at bounding box center [85, 43] width 68 height 23
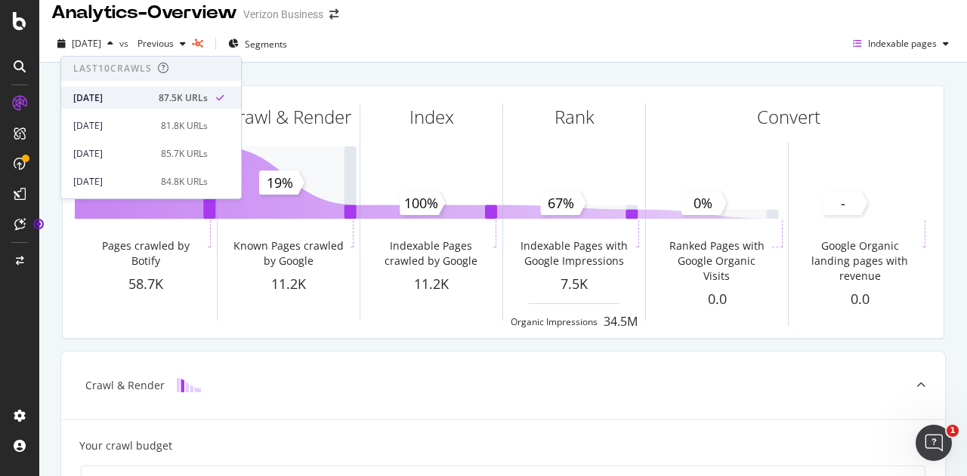
click at [216, 96] on icon at bounding box center [220, 98] width 8 height 9
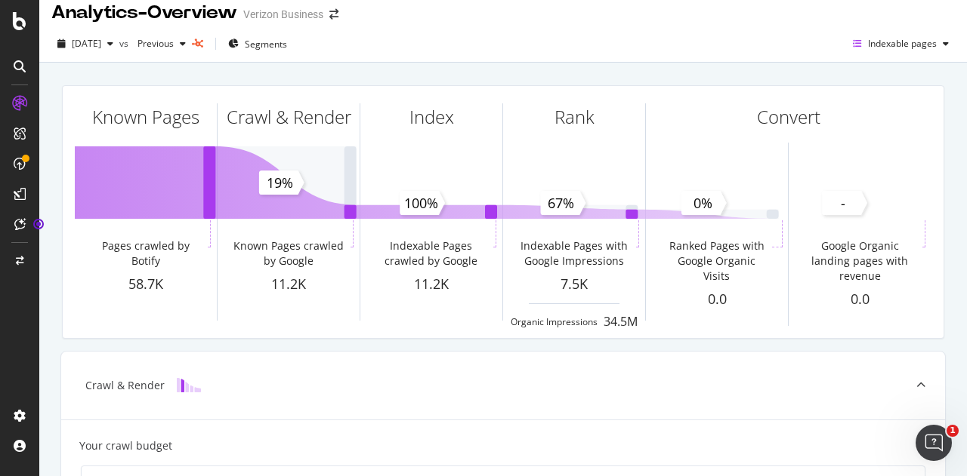
click at [475, 20] on div "Analytics - Overview Verizon Business" at bounding box center [502, 7] width 927 height 38
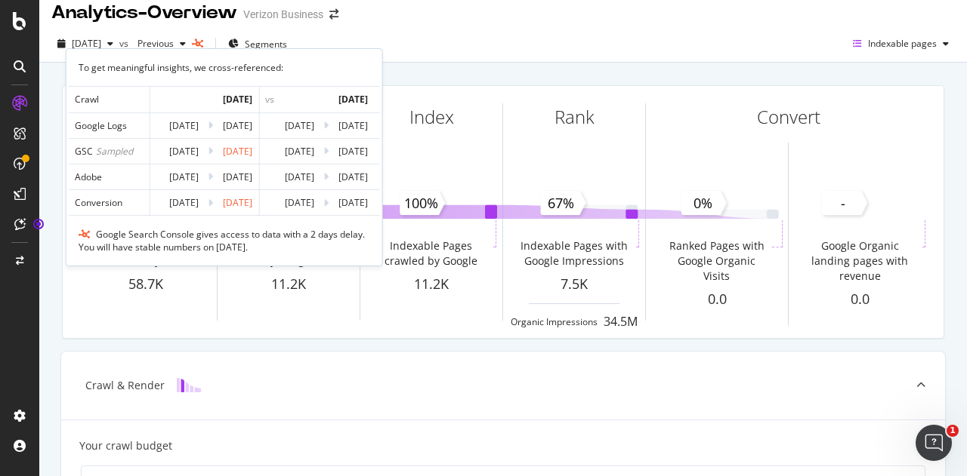
click at [113, 178] on div "Adobe" at bounding box center [109, 177] width 69 height 13
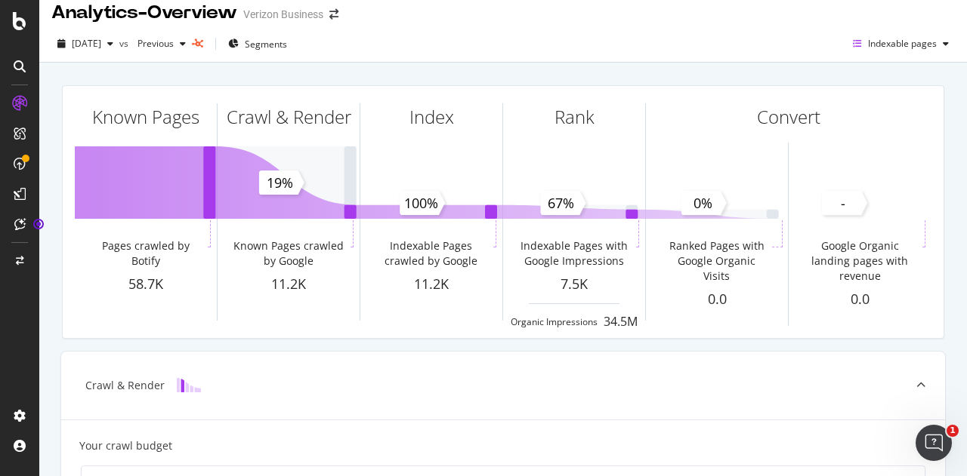
click at [386, 45] on div "[DATE] vs Previous Segments Indexable pages" at bounding box center [502, 47] width 927 height 30
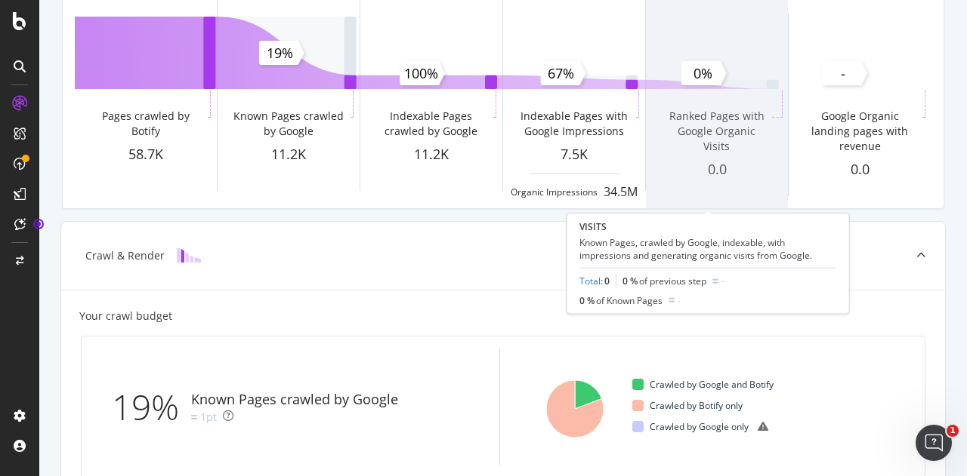
scroll to position [143, 0]
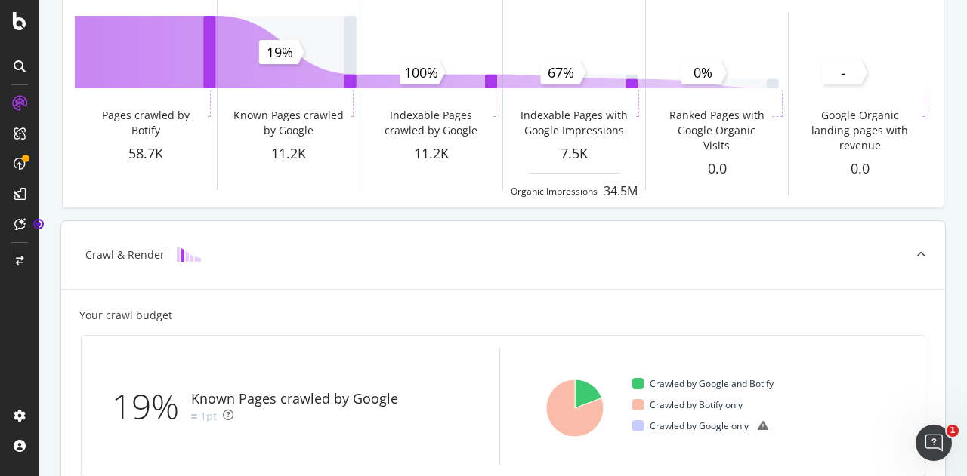
click at [920, 250] on div at bounding box center [920, 255] width 48 height 68
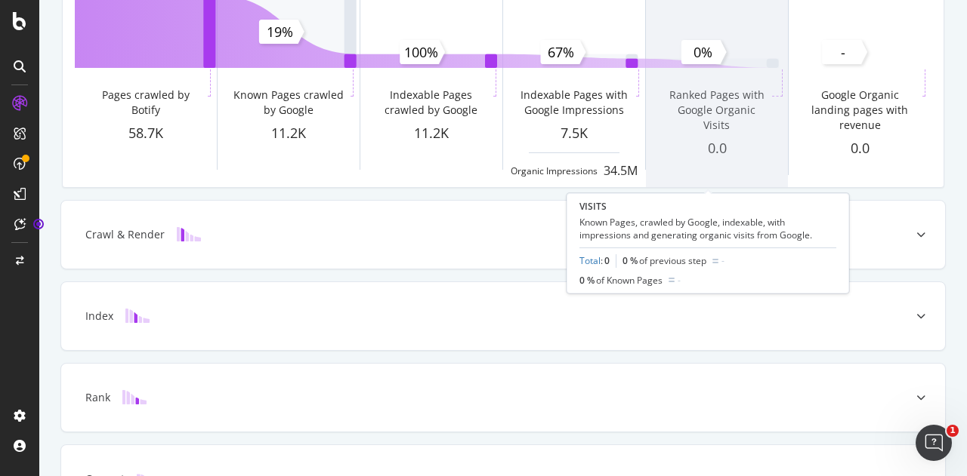
scroll to position [0, 0]
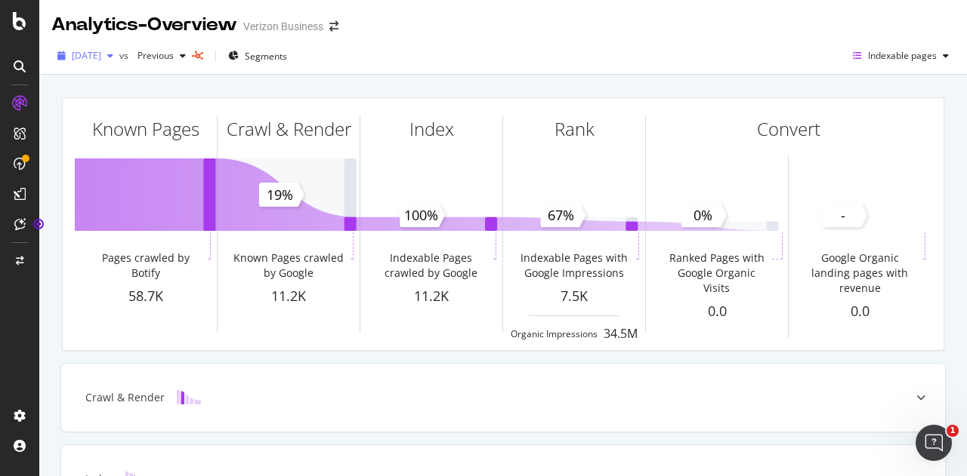
click at [101, 60] on span "[DATE]" at bounding box center [86, 55] width 29 height 13
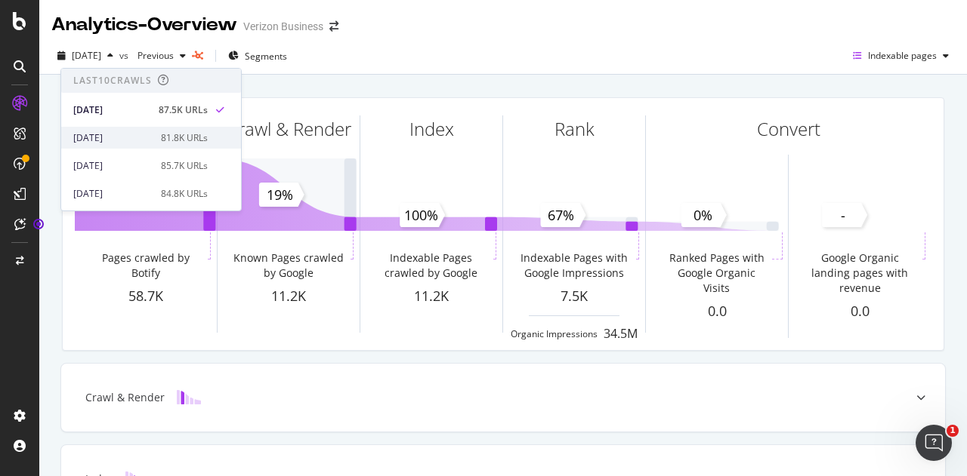
click at [135, 132] on div "[DATE]" at bounding box center [112, 138] width 79 height 14
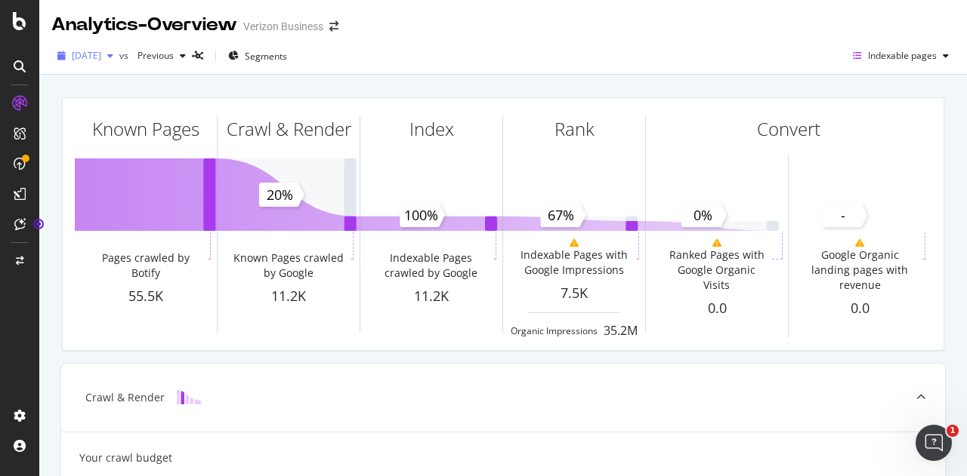
click at [97, 55] on span "[DATE]" at bounding box center [86, 55] width 29 height 13
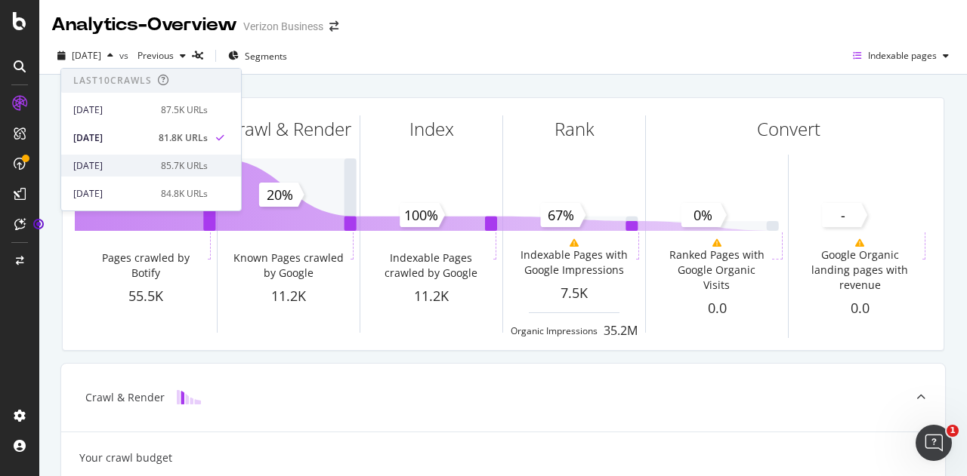
click at [147, 163] on div "[DATE] 85.7K URLs" at bounding box center [140, 166] width 134 height 14
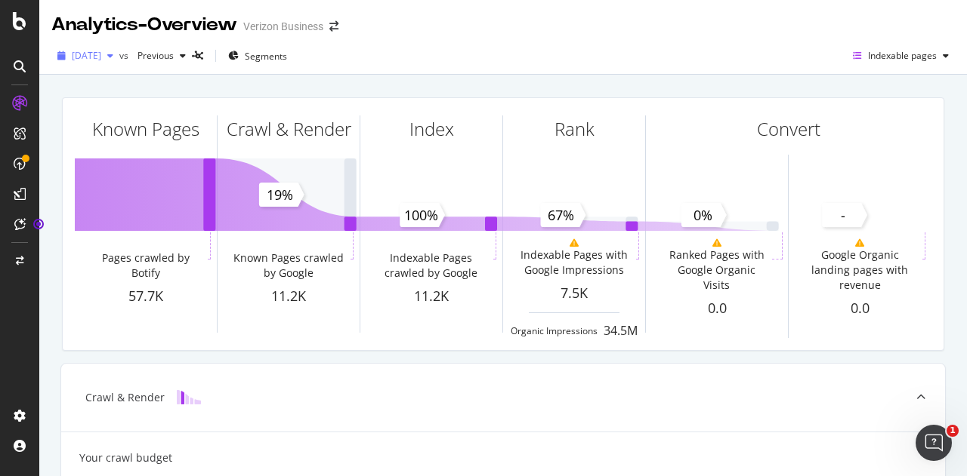
click at [101, 57] on span "[DATE]" at bounding box center [86, 55] width 29 height 13
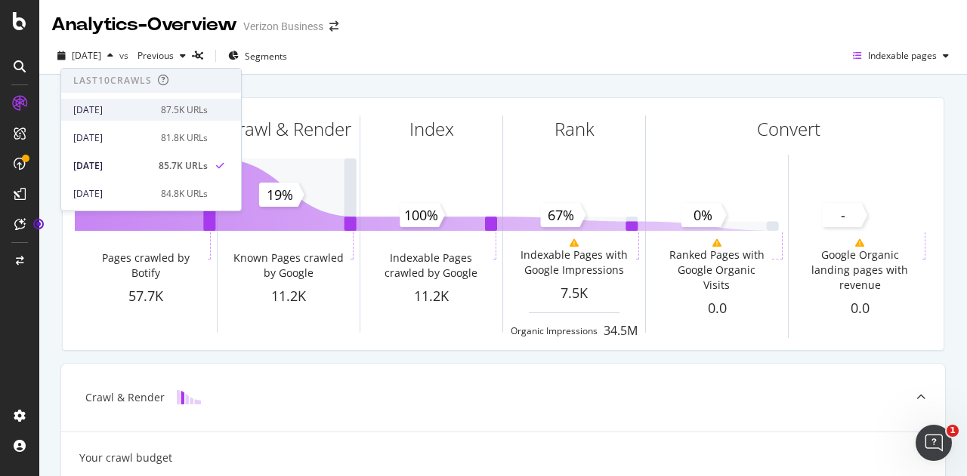
click at [163, 103] on div "87.5K URLs" at bounding box center [184, 110] width 47 height 14
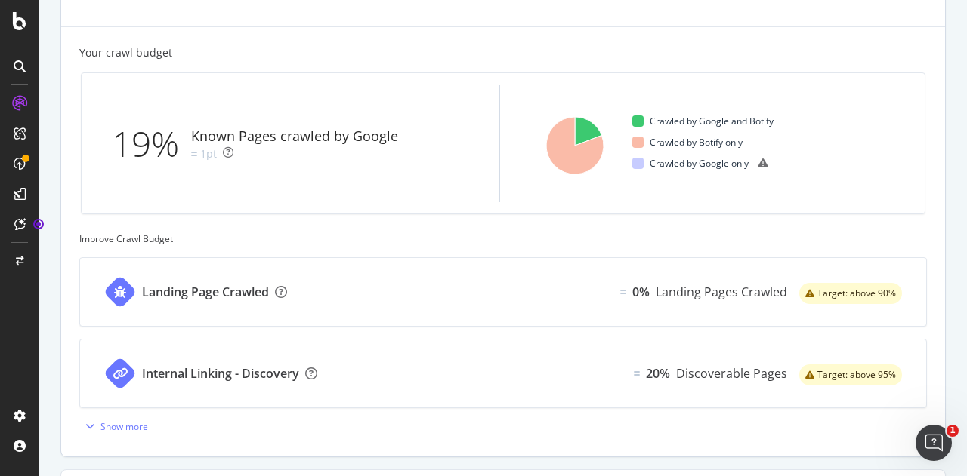
scroll to position [476, 0]
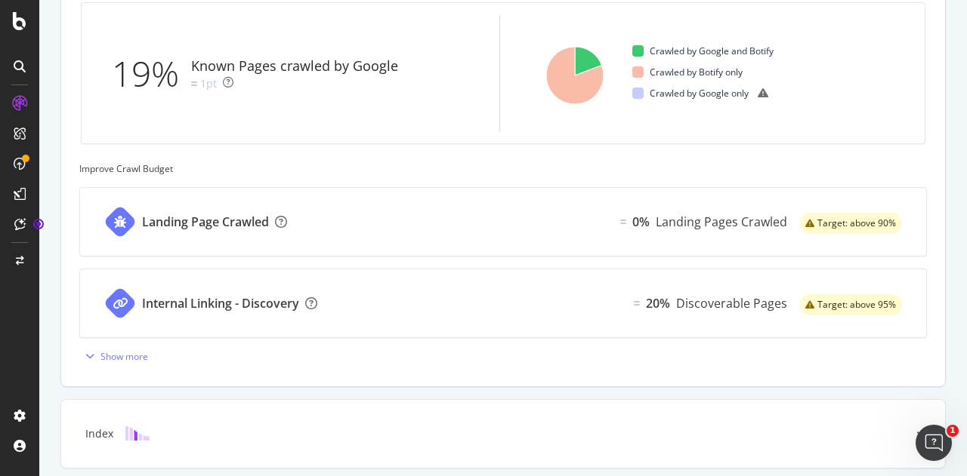
click at [474, 222] on div "Landing Page Crawled 0% Landing Pages Crawled Target: above 90%" at bounding box center [503, 222] width 846 height 68
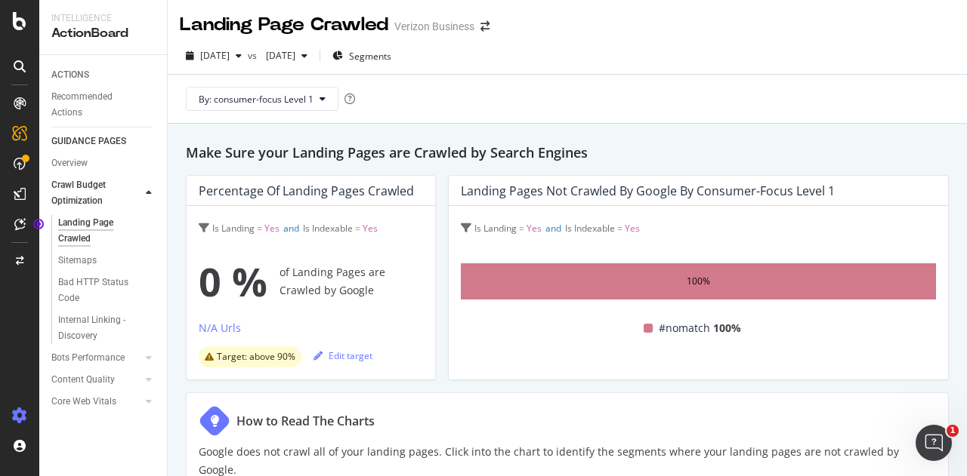
click at [5, 420] on div at bounding box center [20, 416] width 36 height 24
click at [735, 68] on div "[DATE] vs [DATE] Segments" at bounding box center [567, 59] width 799 height 30
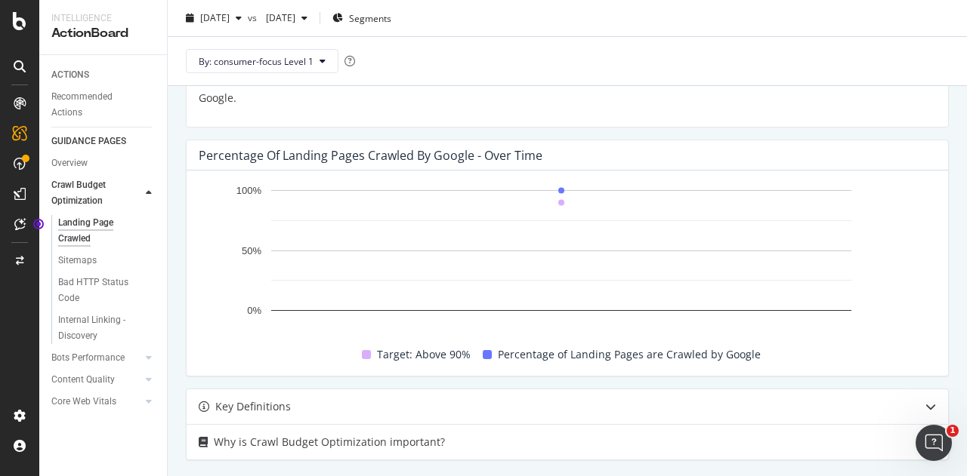
scroll to position [362, 0]
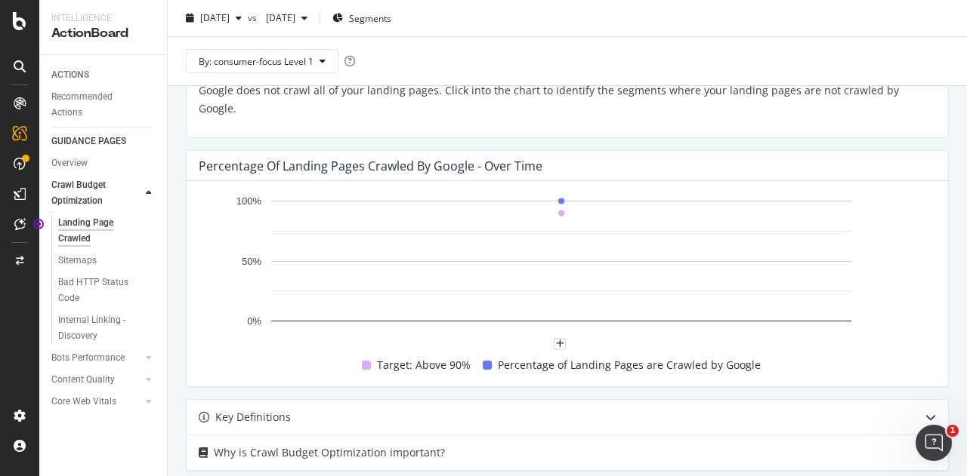
click at [560, 211] on circle "A chart." at bounding box center [561, 214] width 6 height 6
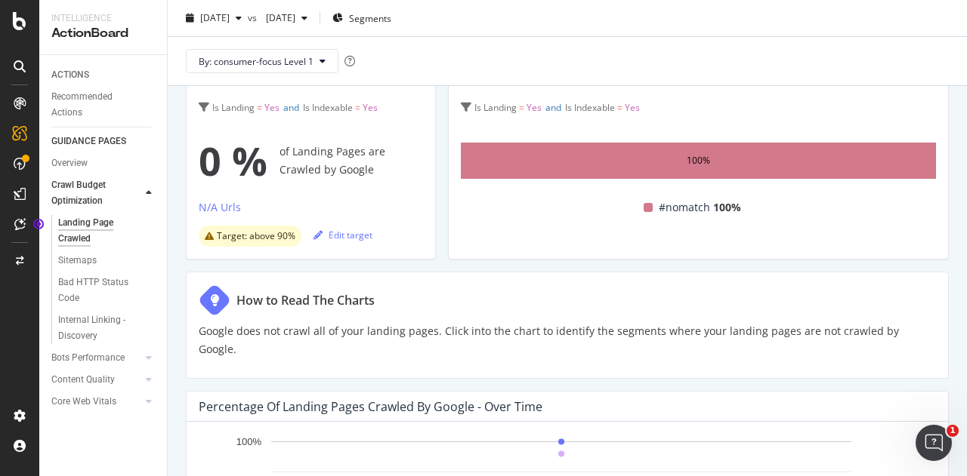
scroll to position [0, 0]
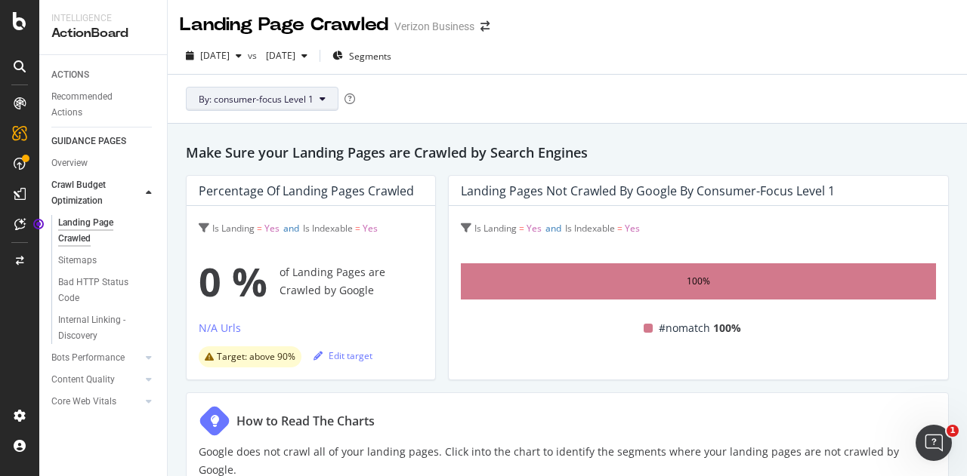
click at [326, 98] on button "By: consumer-focus Level 1" at bounding box center [262, 99] width 153 height 24
click at [496, 102] on div "By: consumer-focus Level 1" at bounding box center [567, 99] width 775 height 48
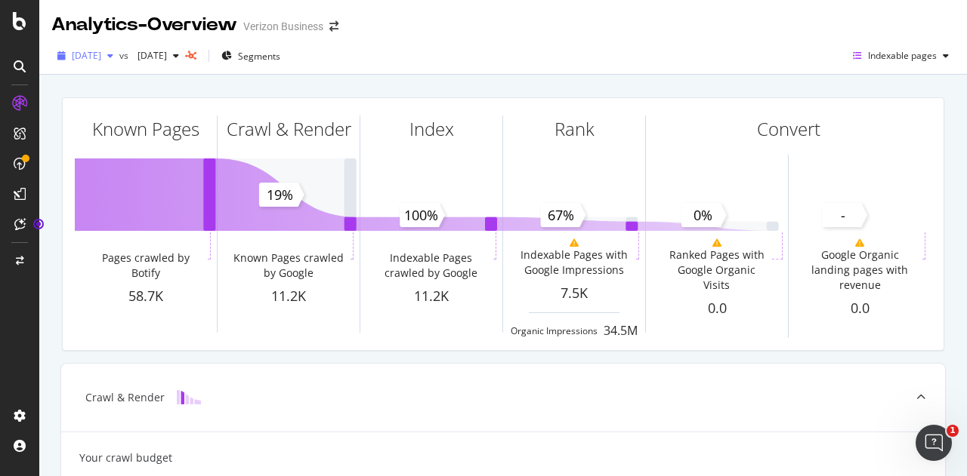
click at [101, 50] on span "[DATE]" at bounding box center [86, 55] width 29 height 13
click at [569, 23] on div "Analytics - Overview Verizon Business" at bounding box center [502, 19] width 927 height 38
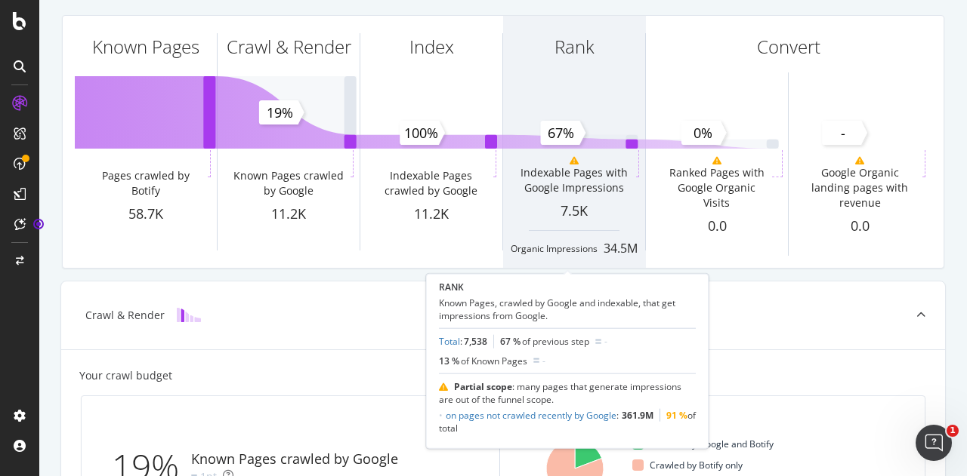
scroll to position [82, 0]
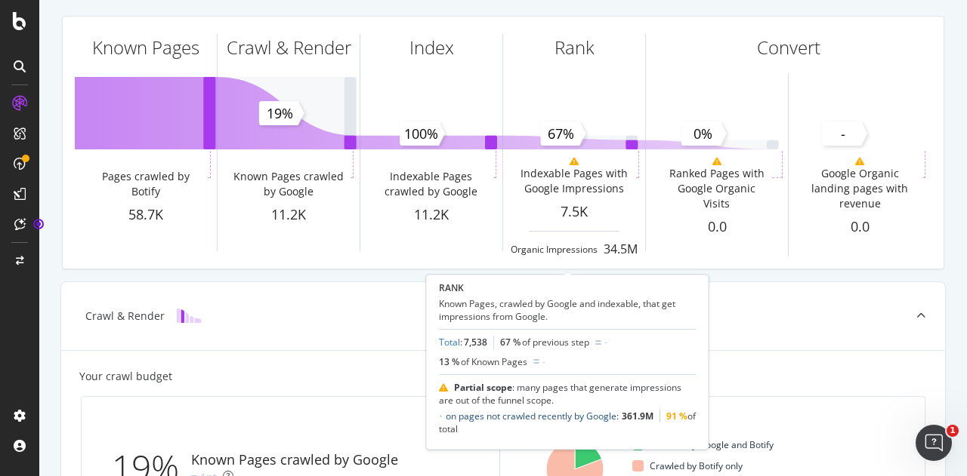
click at [513, 416] on link "on pages not crawled recently by Google" at bounding box center [531, 416] width 171 height 13
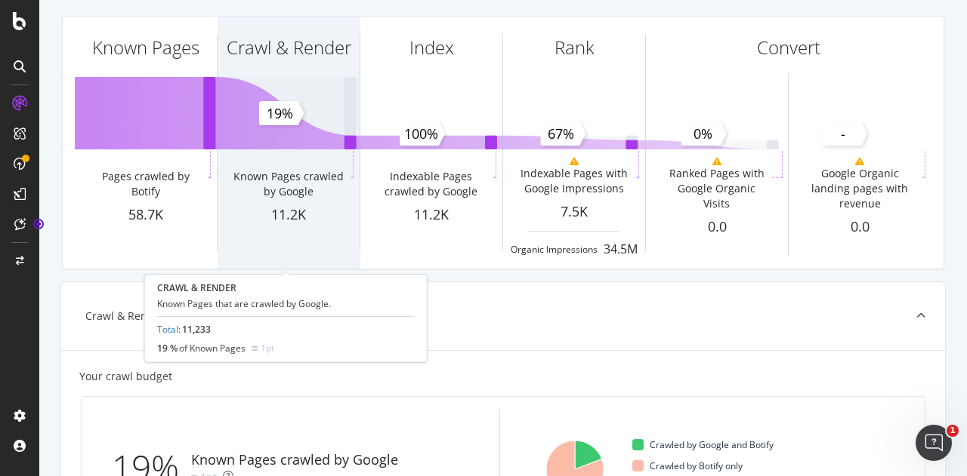
scroll to position [0, 0]
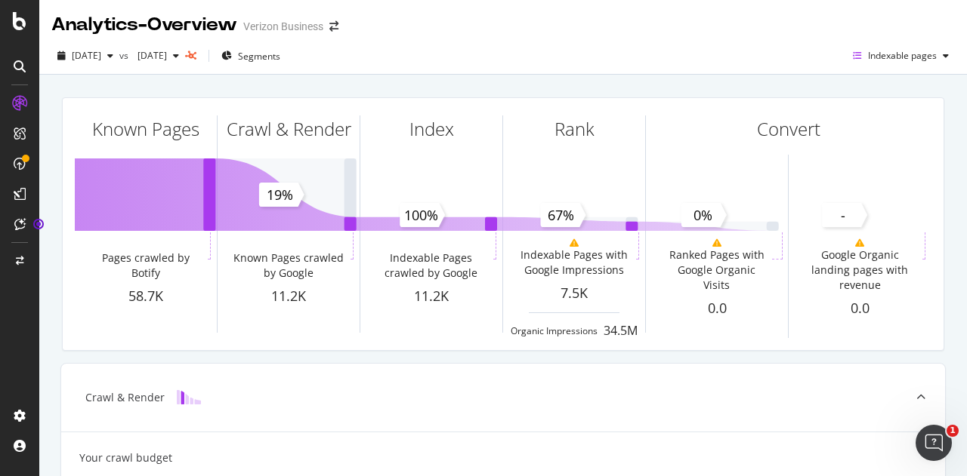
click at [482, 17] on div "Analytics - Overview Verizon Business" at bounding box center [502, 19] width 927 height 38
click at [179, 59] on icon "button" at bounding box center [176, 55] width 6 height 9
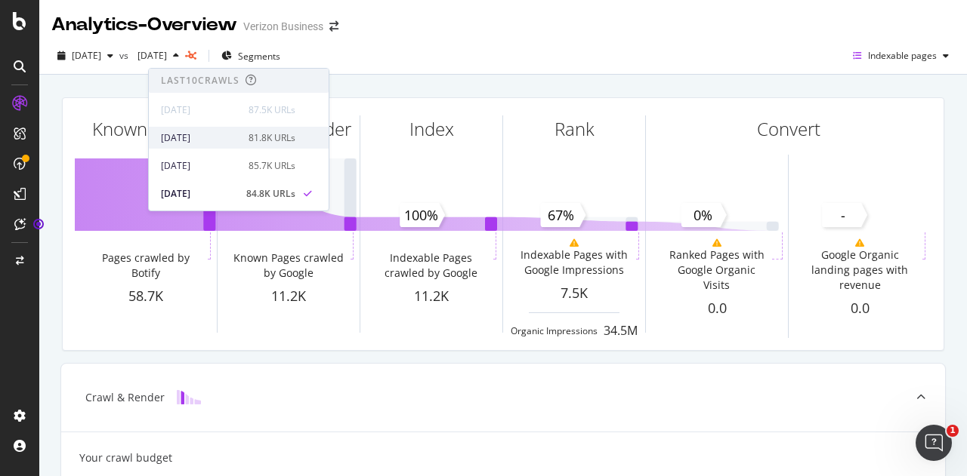
click at [274, 137] on div "81.8K URLs" at bounding box center [271, 138] width 47 height 14
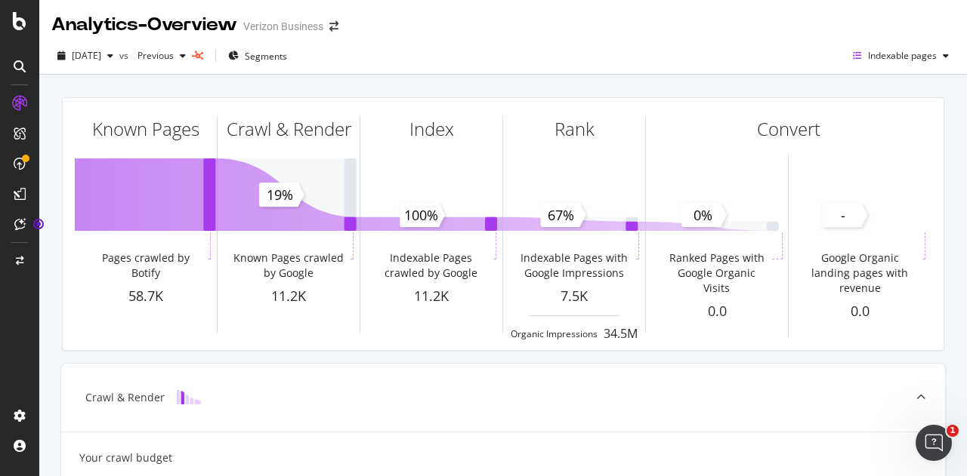
click at [203, 58] on icon at bounding box center [197, 55] width 11 height 9
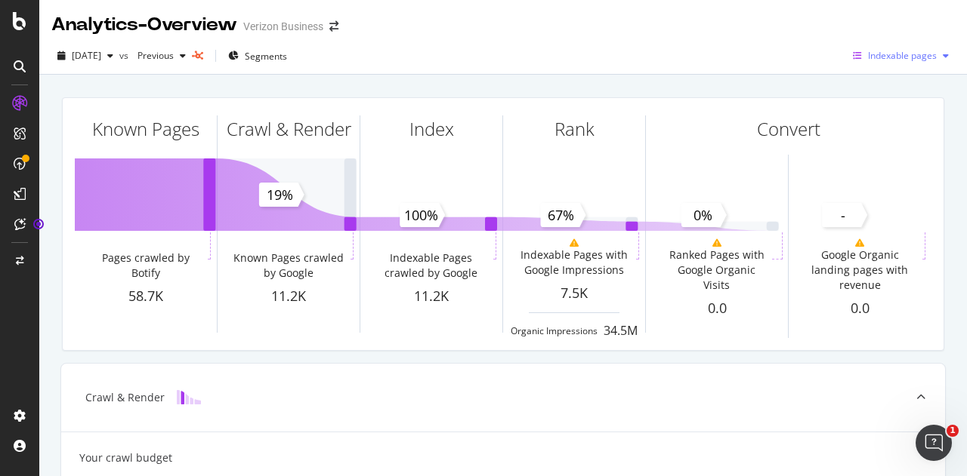
click at [894, 67] on button "Indexable pages" at bounding box center [901, 56] width 108 height 24
click at [788, 88] on span "Non-Indexable pages" at bounding box center [776, 85] width 89 height 14
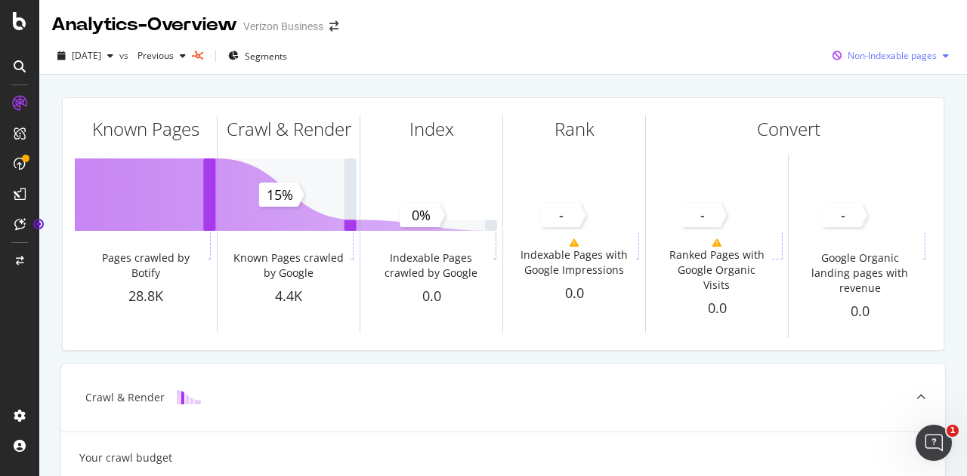
click at [891, 57] on span "Non-Indexable pages" at bounding box center [891, 55] width 89 height 13
click at [856, 90] on span "All pages" at bounding box center [884, 86] width 116 height 14
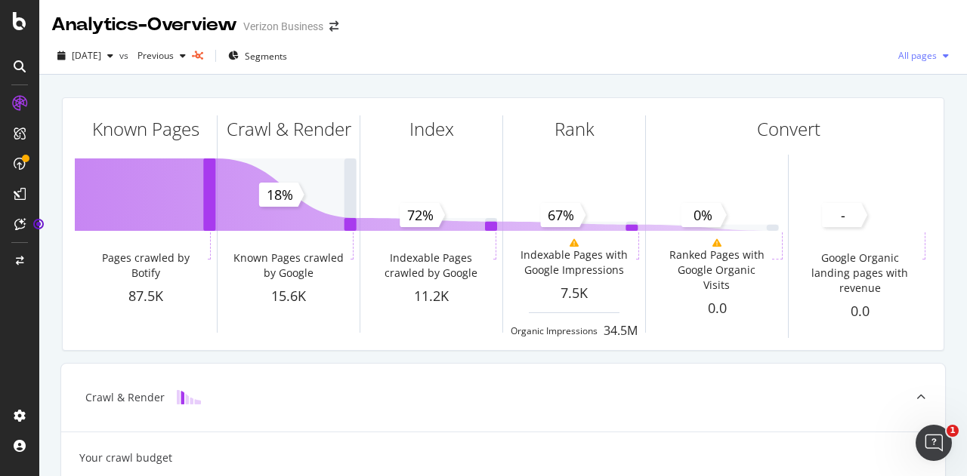
click at [920, 53] on span "All pages" at bounding box center [914, 55] width 45 height 13
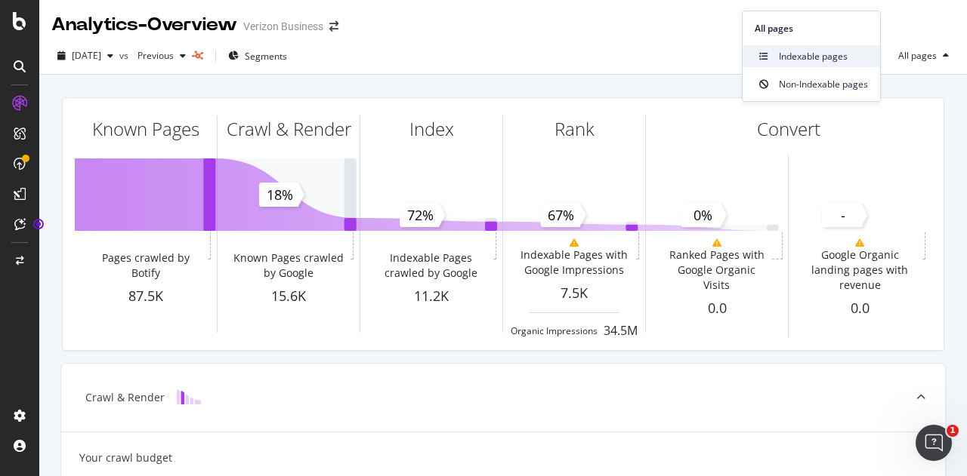
click at [828, 57] on span "Indexable pages" at bounding box center [823, 57] width 89 height 14
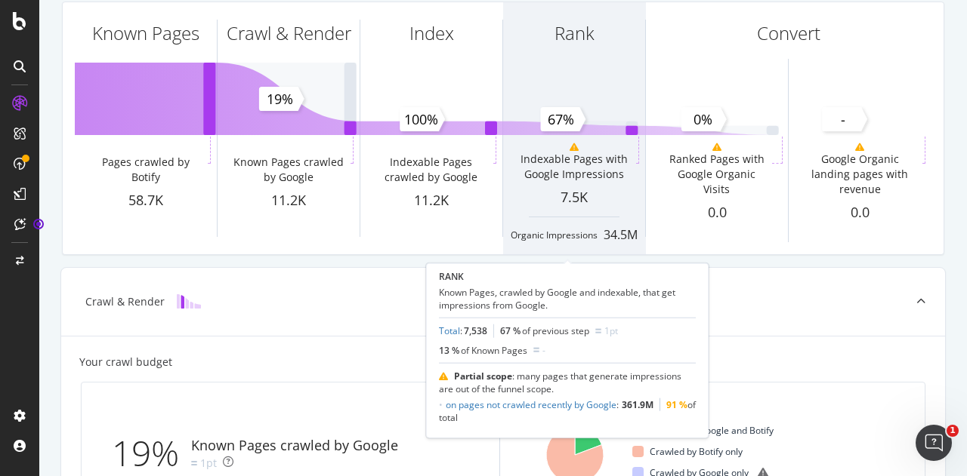
scroll to position [98, 0]
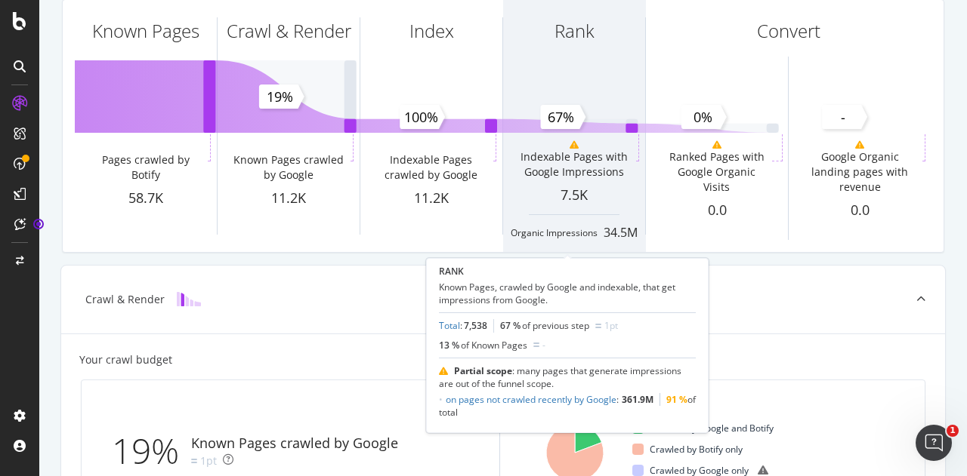
click at [596, 135] on div "Indexable Pages with Google Impressions" at bounding box center [574, 159] width 142 height 51
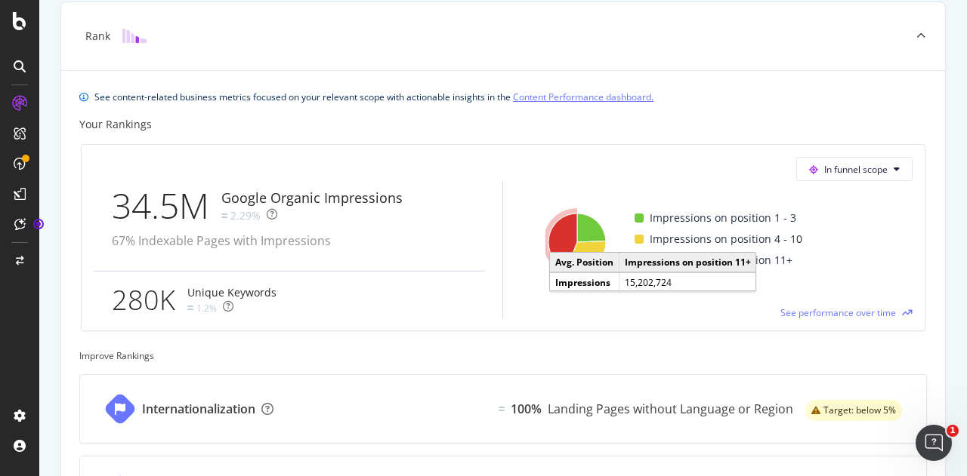
scroll to position [0, 0]
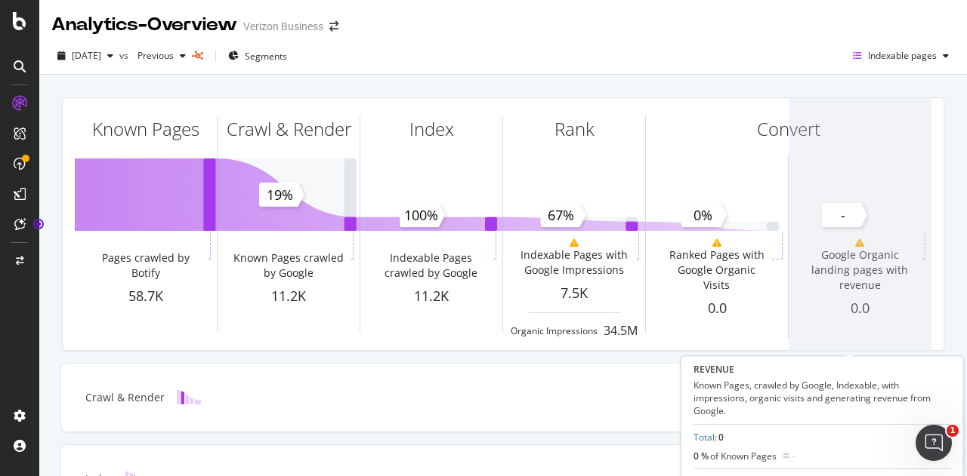
click at [905, 173] on span at bounding box center [859, 224] width 143 height 252
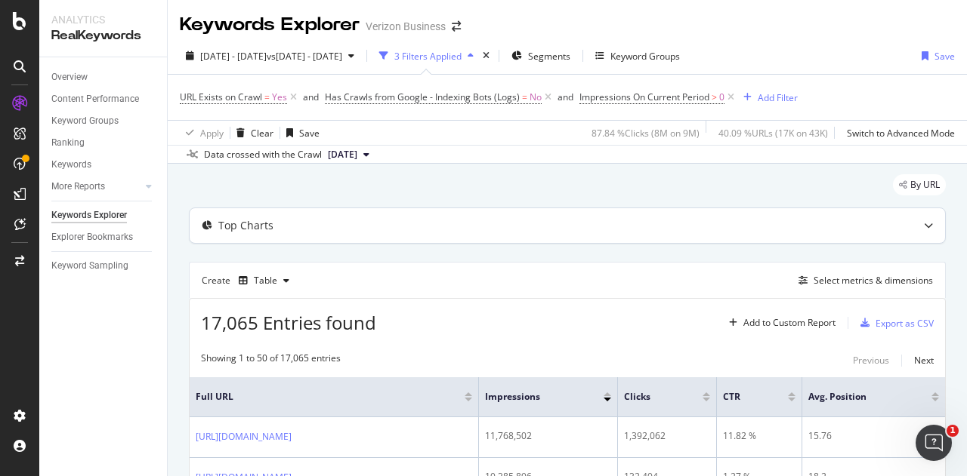
click at [601, 232] on div "Top Charts" at bounding box center [537, 225] width 695 height 15
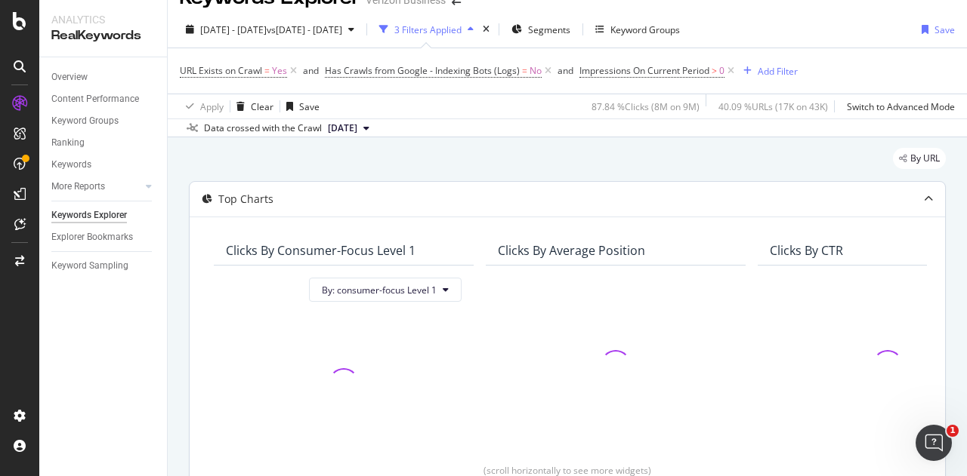
scroll to position [27, 0]
click at [615, 200] on div "Top Charts" at bounding box center [537, 198] width 695 height 15
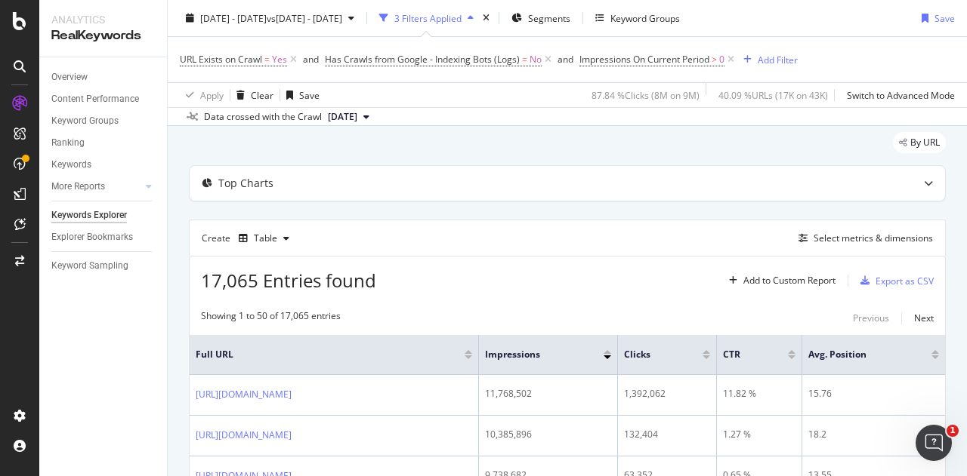
scroll to position [0, 0]
